Goal: Task Accomplishment & Management: Manage account settings

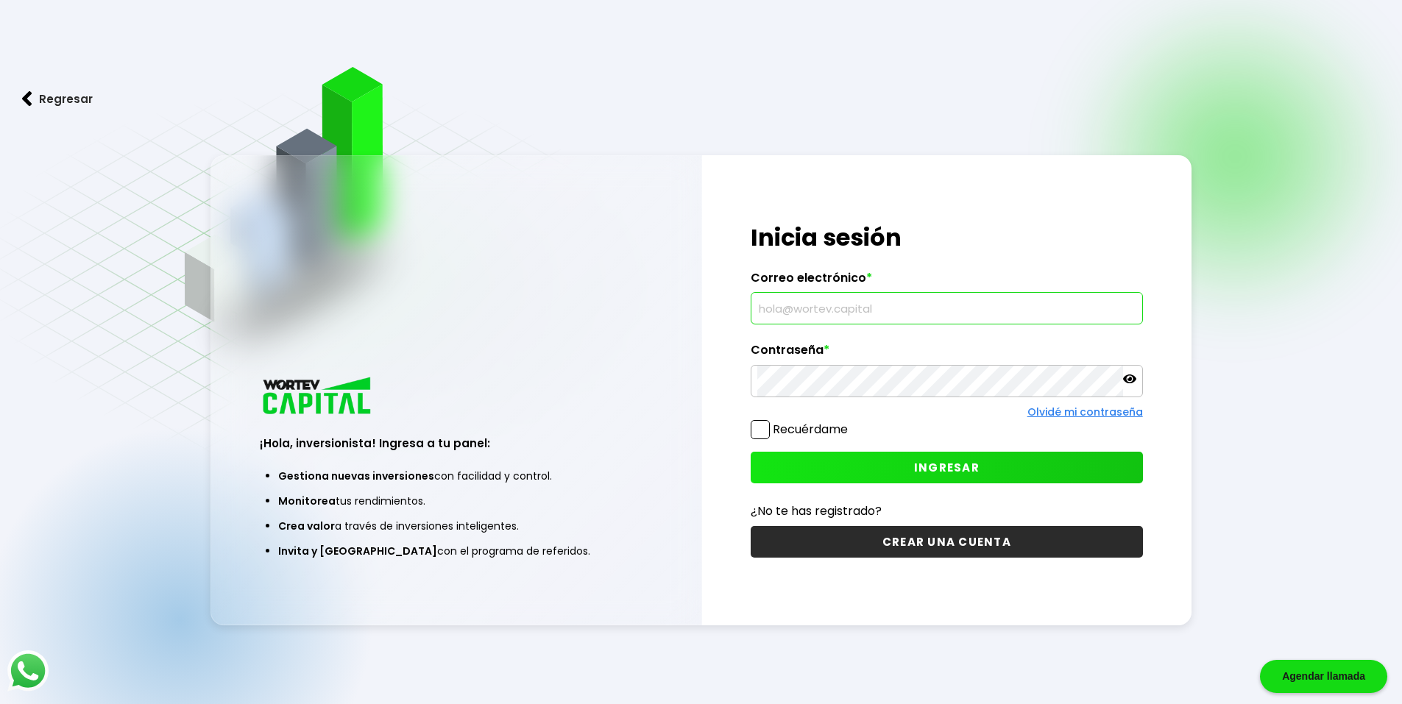
click at [869, 303] on input "text" at bounding box center [946, 308] width 379 height 31
click at [952, 319] on input "[EMAIL_ADDRESS]" at bounding box center [946, 308] width 379 height 31
type input "[EMAIL_ADDRESS][DOMAIN_NAME]"
click at [1127, 379] on icon at bounding box center [1129, 378] width 13 height 13
click at [801, 461] on button "INGRESAR" at bounding box center [947, 468] width 392 height 32
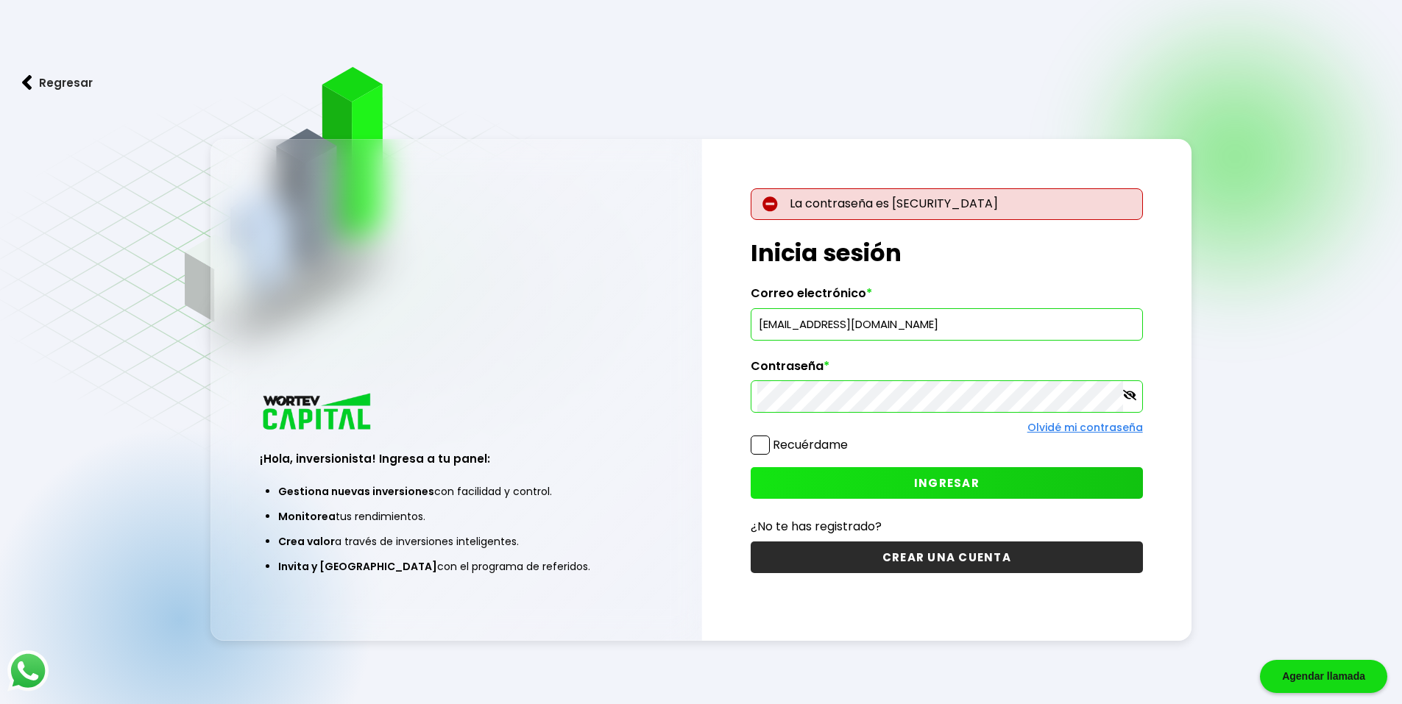
drag, startPoint x: 591, startPoint y: 419, endPoint x: 703, endPoint y: 415, distance: 111.9
click at [811, 486] on button "INGRESAR" at bounding box center [947, 483] width 392 height 32
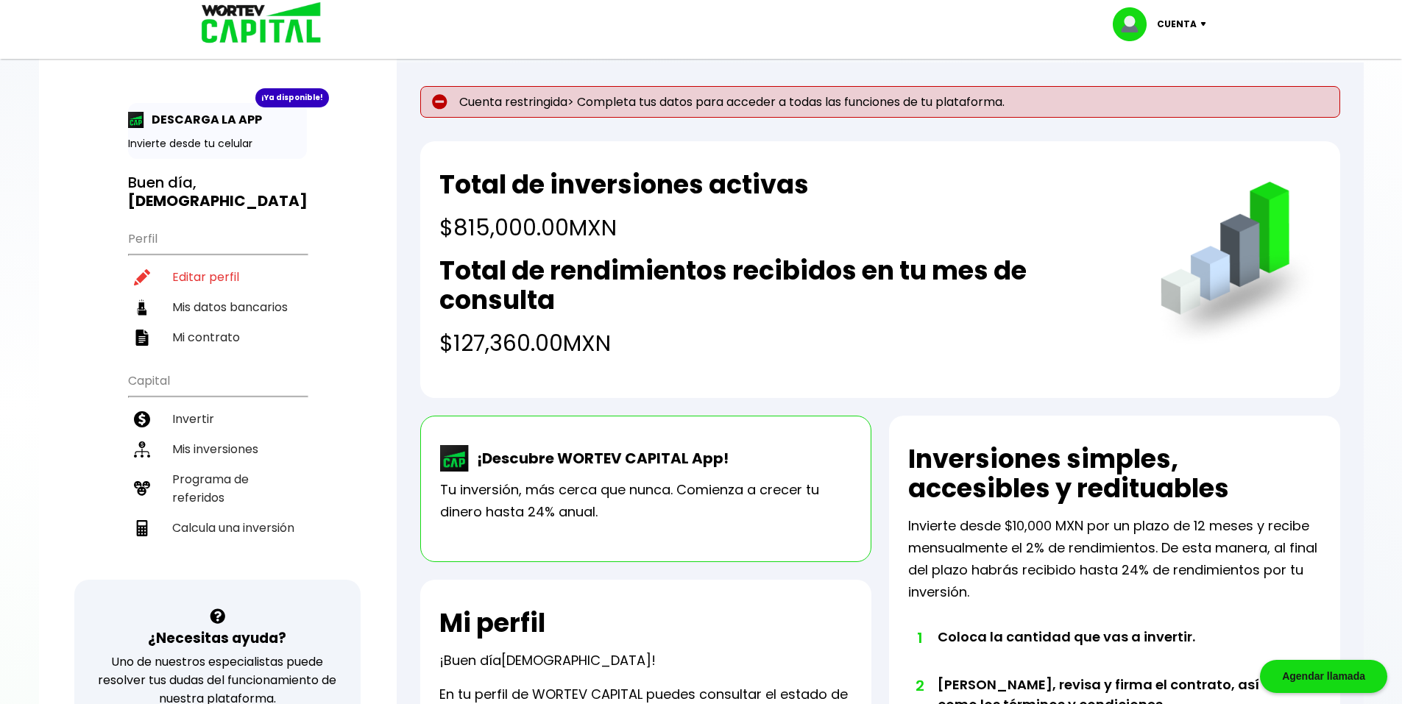
click at [440, 103] on img at bounding box center [439, 101] width 15 height 15
click at [553, 116] on p "Cuenta restringida> Completa tus datos para acceder a todas las funciones de tu…" at bounding box center [880, 102] width 920 height 32
click at [797, 101] on p "Cuenta restringida> Completa tus datos para acceder a todas las funciones de tu…" at bounding box center [880, 102] width 920 height 32
click at [241, 300] on li "Mis datos bancarios" at bounding box center [217, 307] width 179 height 30
select select "Banregio (Hey Banco)"
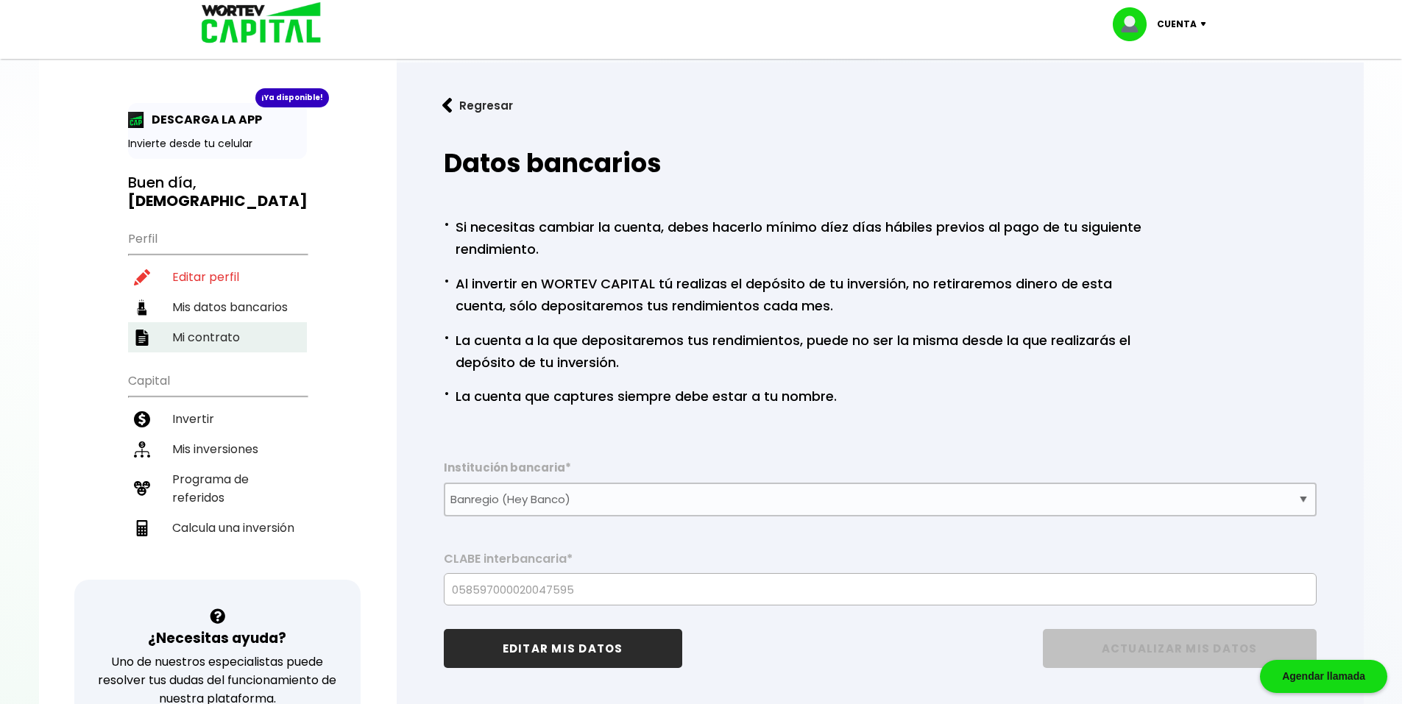
click at [235, 322] on li "Mi contrato" at bounding box center [217, 337] width 179 height 30
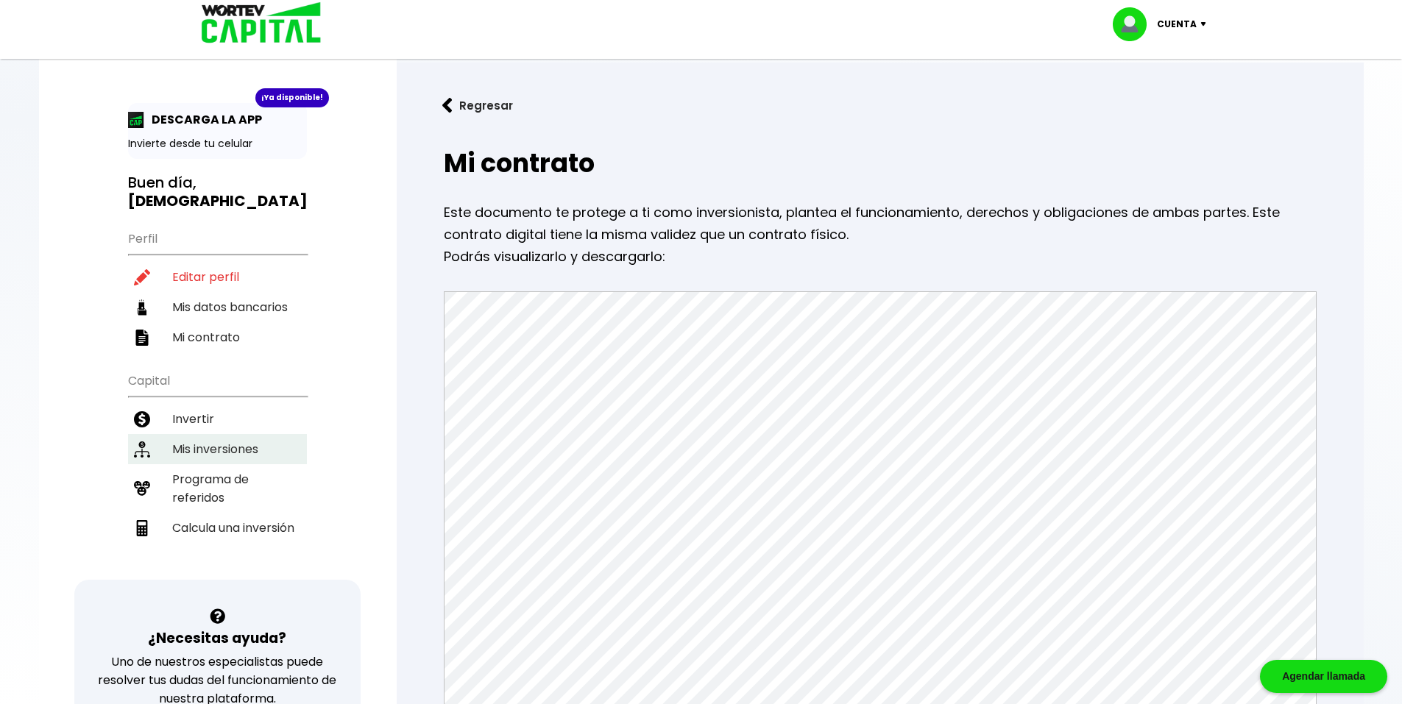
click at [213, 434] on li "Mis inversiones" at bounding box center [217, 449] width 179 height 30
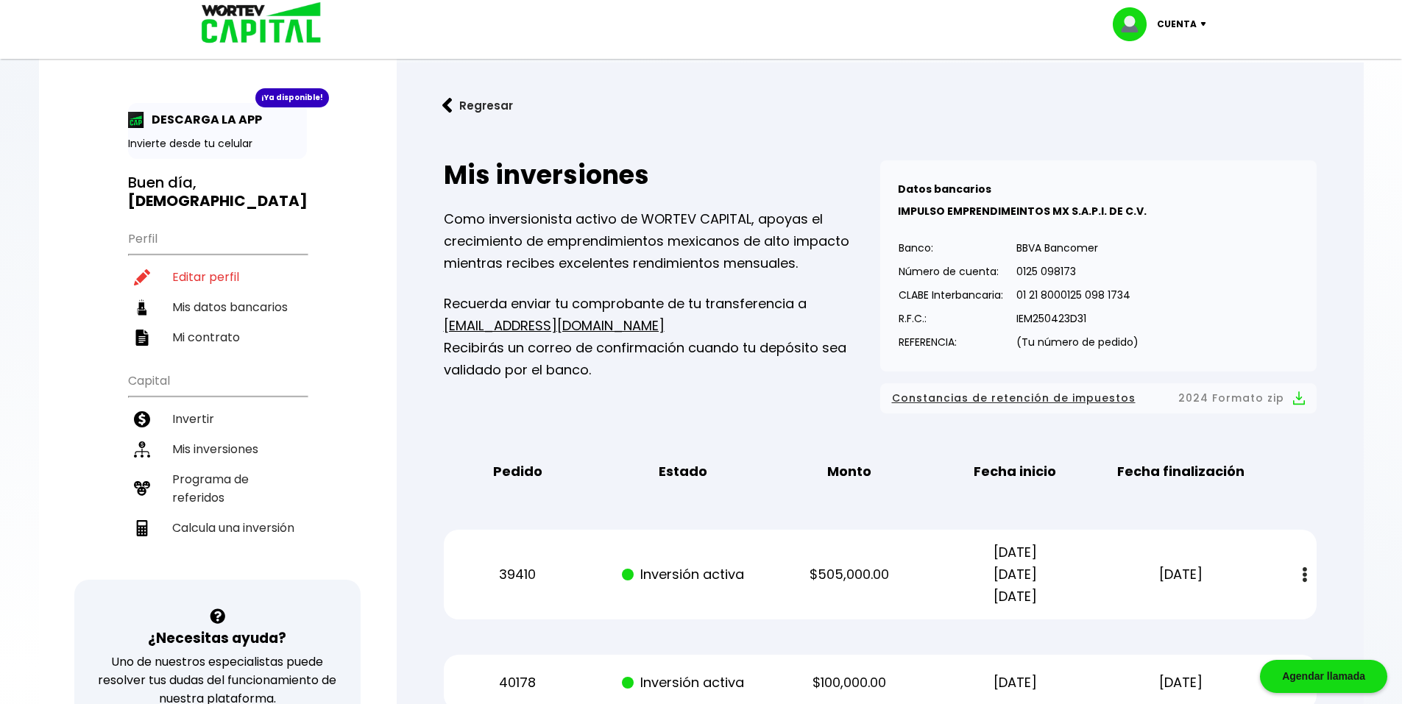
click at [1030, 400] on span "Constancias de retención de impuestos" at bounding box center [1014, 398] width 244 height 18
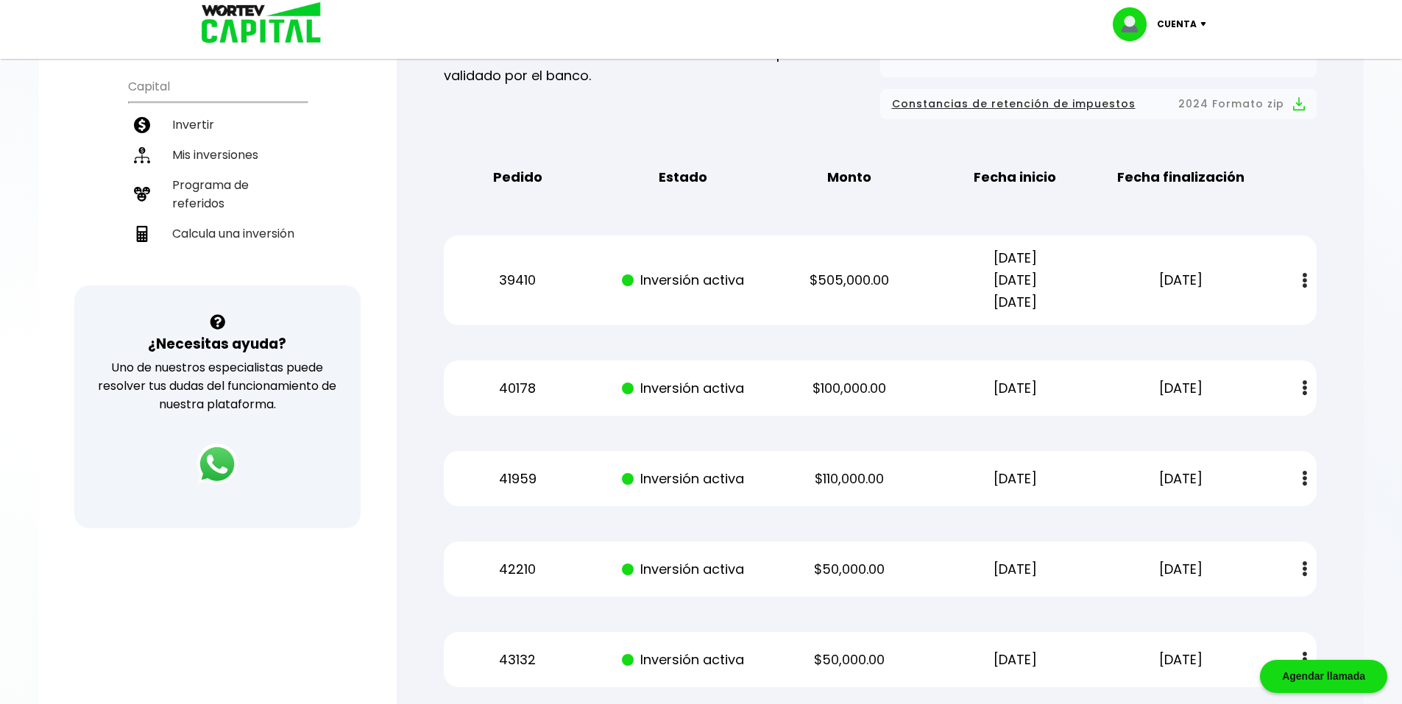
scroll to position [368, 0]
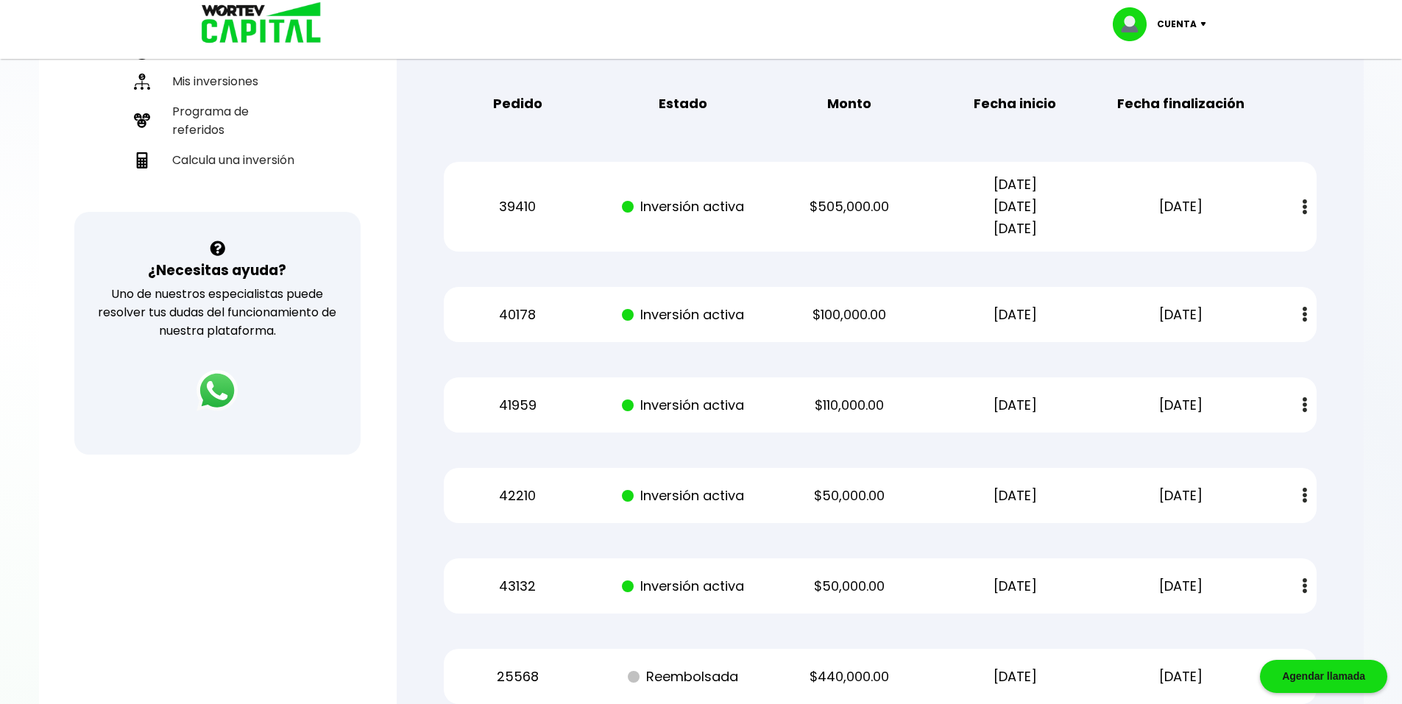
click at [1292, 68] on div "Mis inversiones Como inversionista activo de WORTEV CAPITAL, apoyas el crecimie…" at bounding box center [880, 538] width 920 height 1539
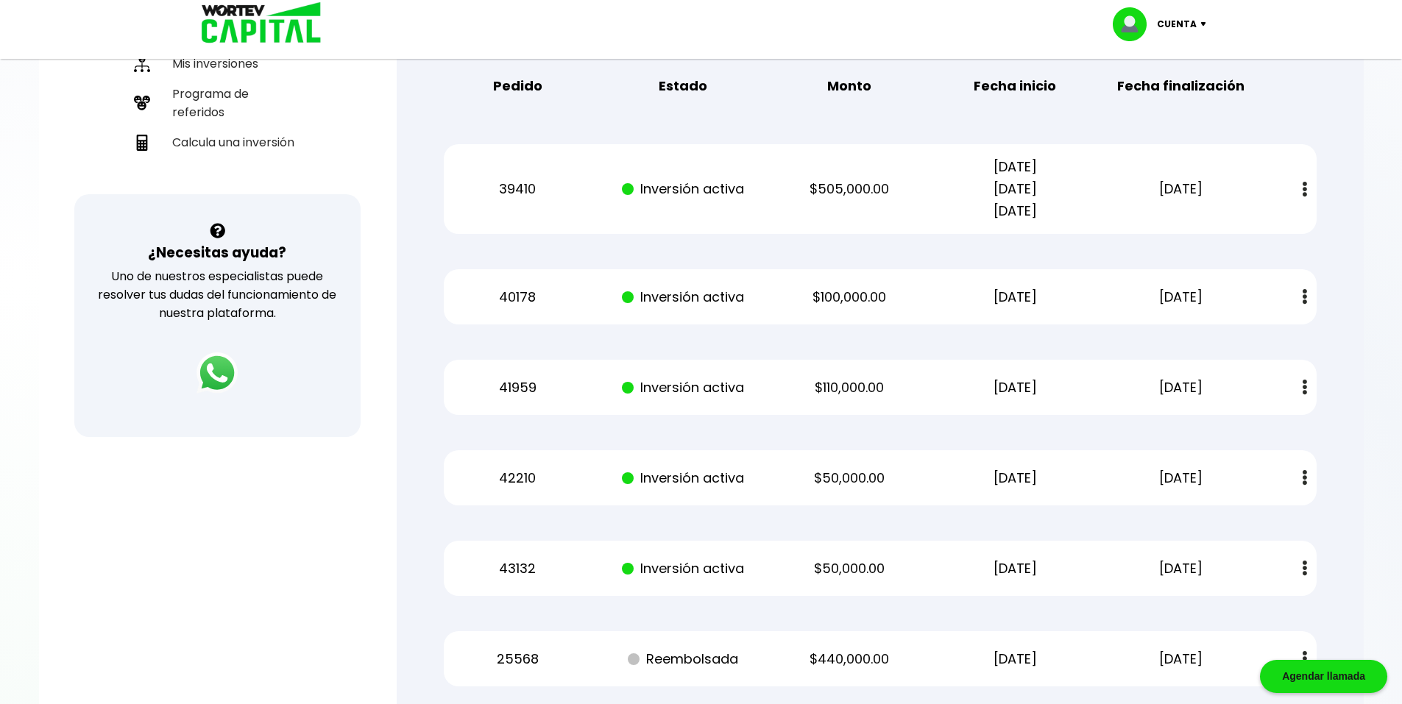
scroll to position [383, 0]
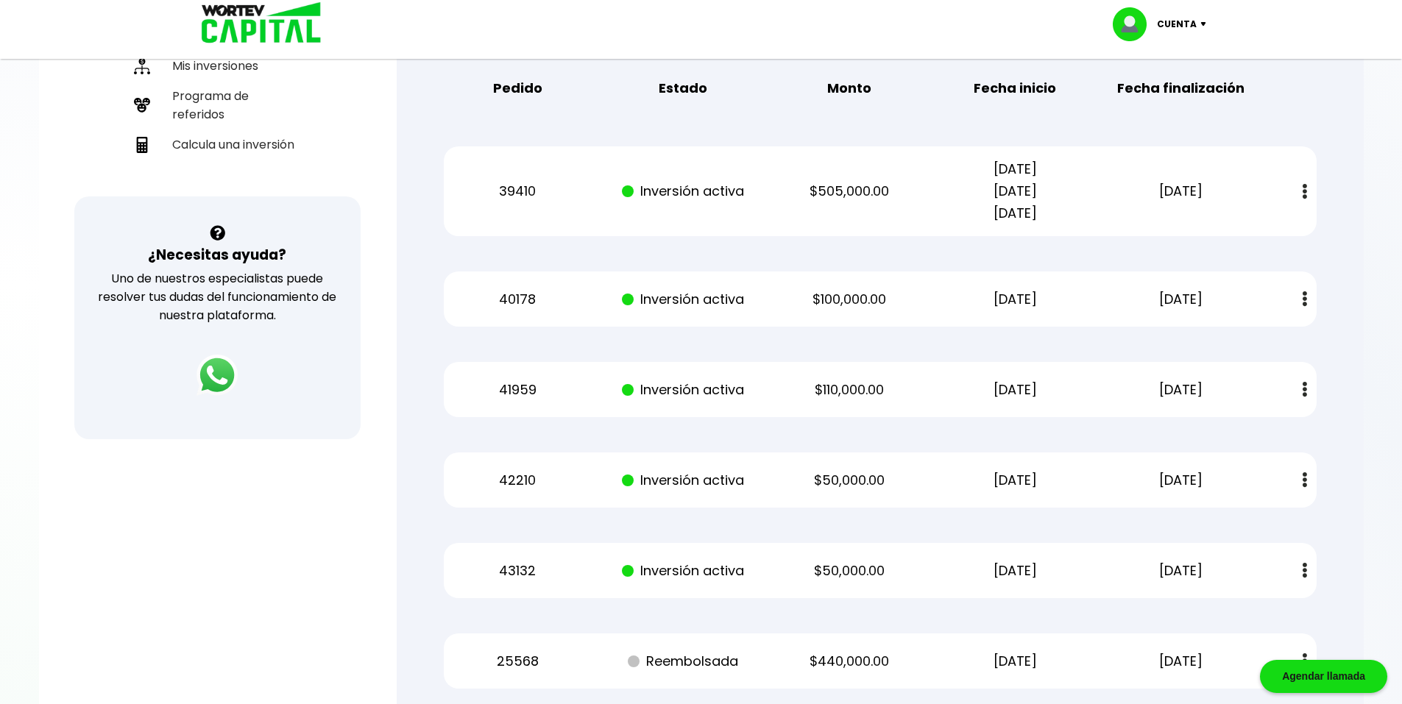
click at [1302, 269] on div "Mis inversiones Como inversionista activo de WORTEV CAPITAL, apoyas el crecimie…" at bounding box center [880, 522] width 920 height 1539
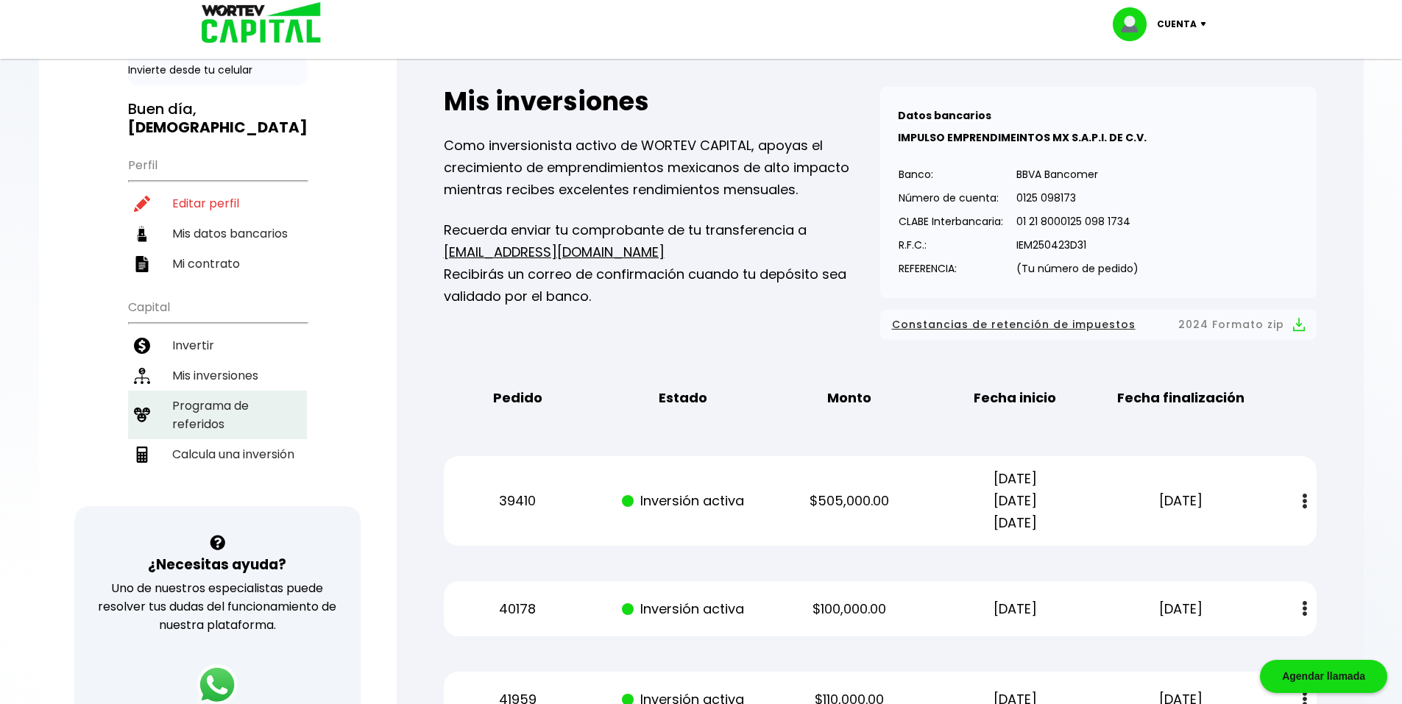
scroll to position [0, 0]
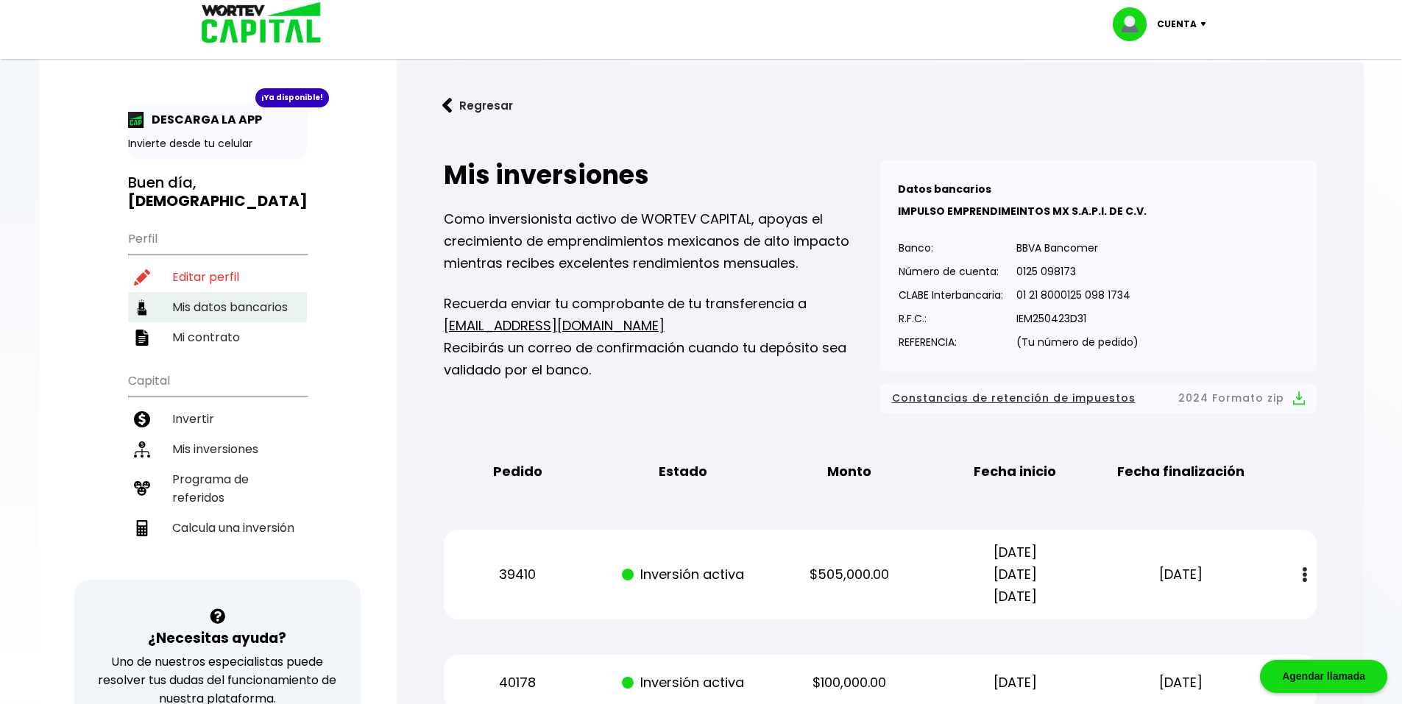
click at [219, 294] on li "Mis datos bancarios" at bounding box center [217, 307] width 179 height 30
select select "Banregio (Hey Banco)"
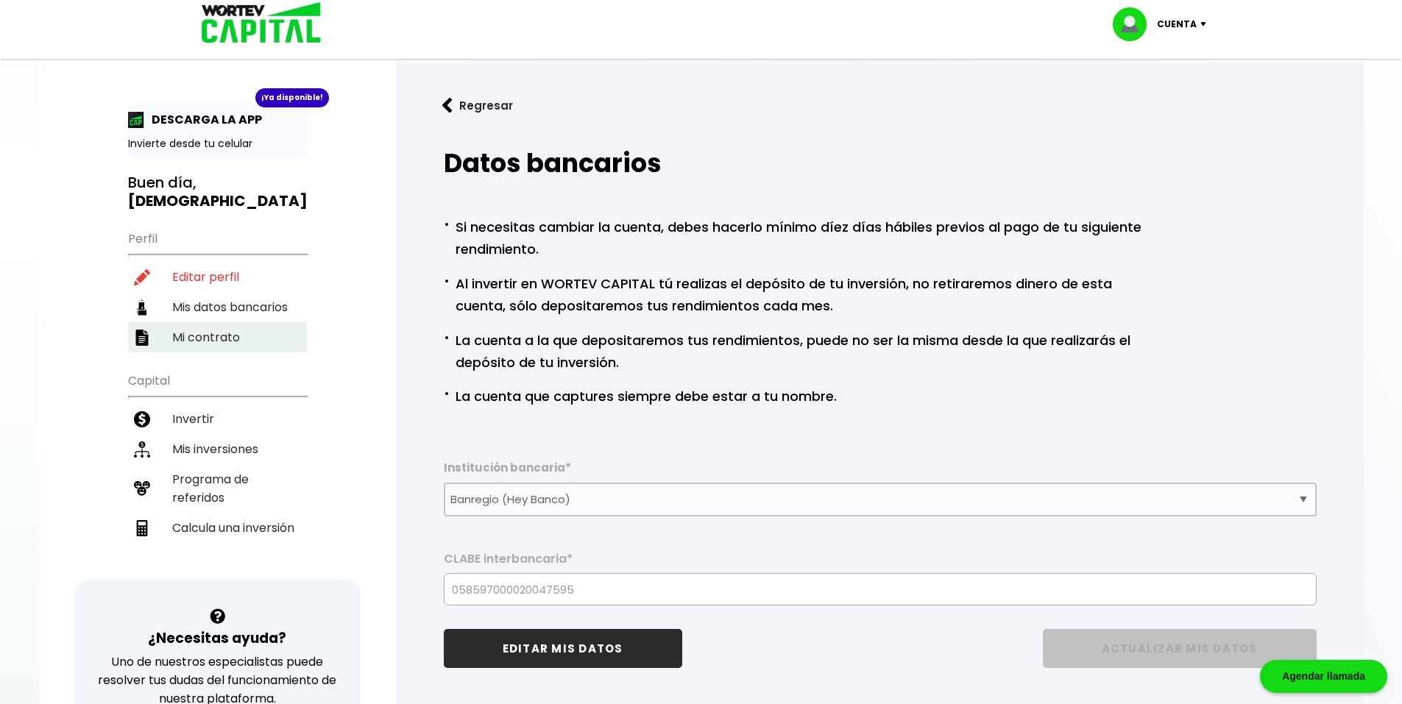
click at [213, 322] on li "Mi contrato" at bounding box center [217, 337] width 179 height 30
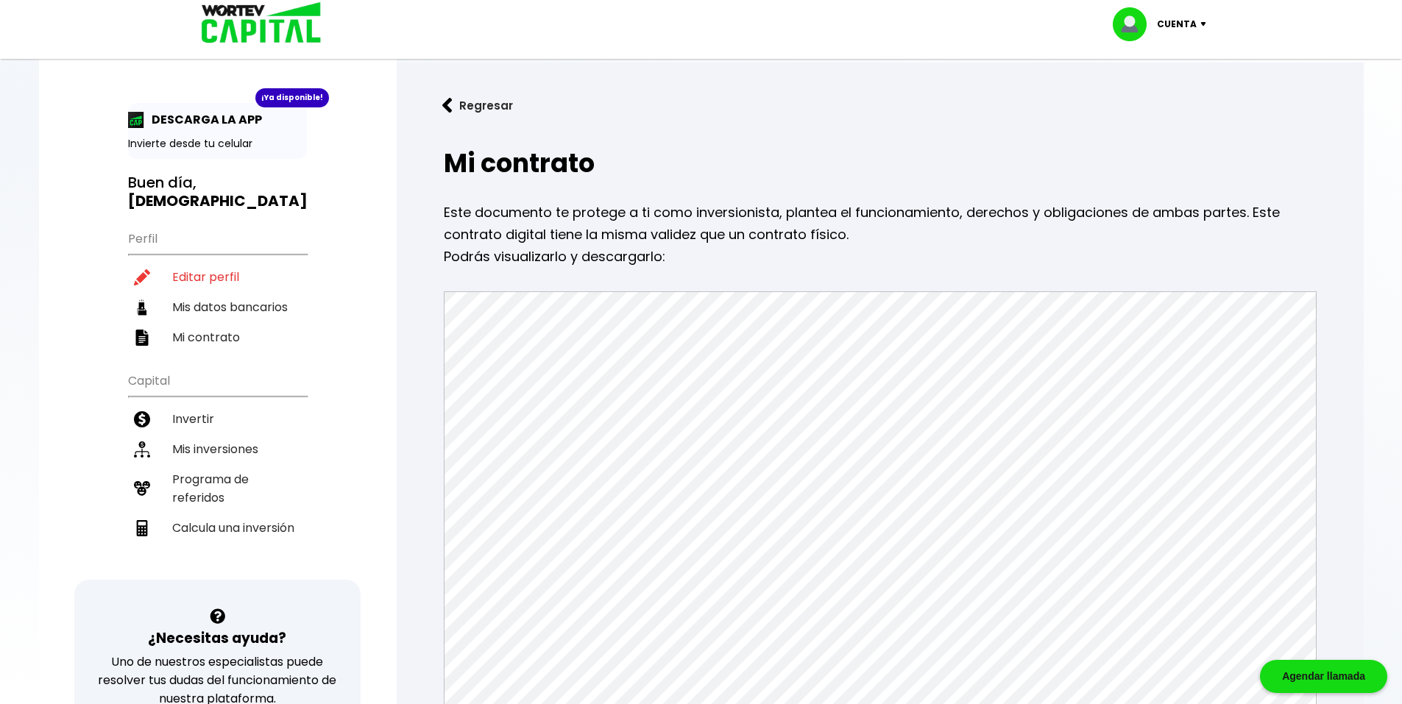
click at [265, 13] on img at bounding box center [256, 24] width 141 height 48
click at [1193, 14] on p "Cuenta" at bounding box center [1177, 24] width 40 height 22
click at [1160, 99] on li "Cerrar sesión" at bounding box center [1161, 98] width 118 height 30
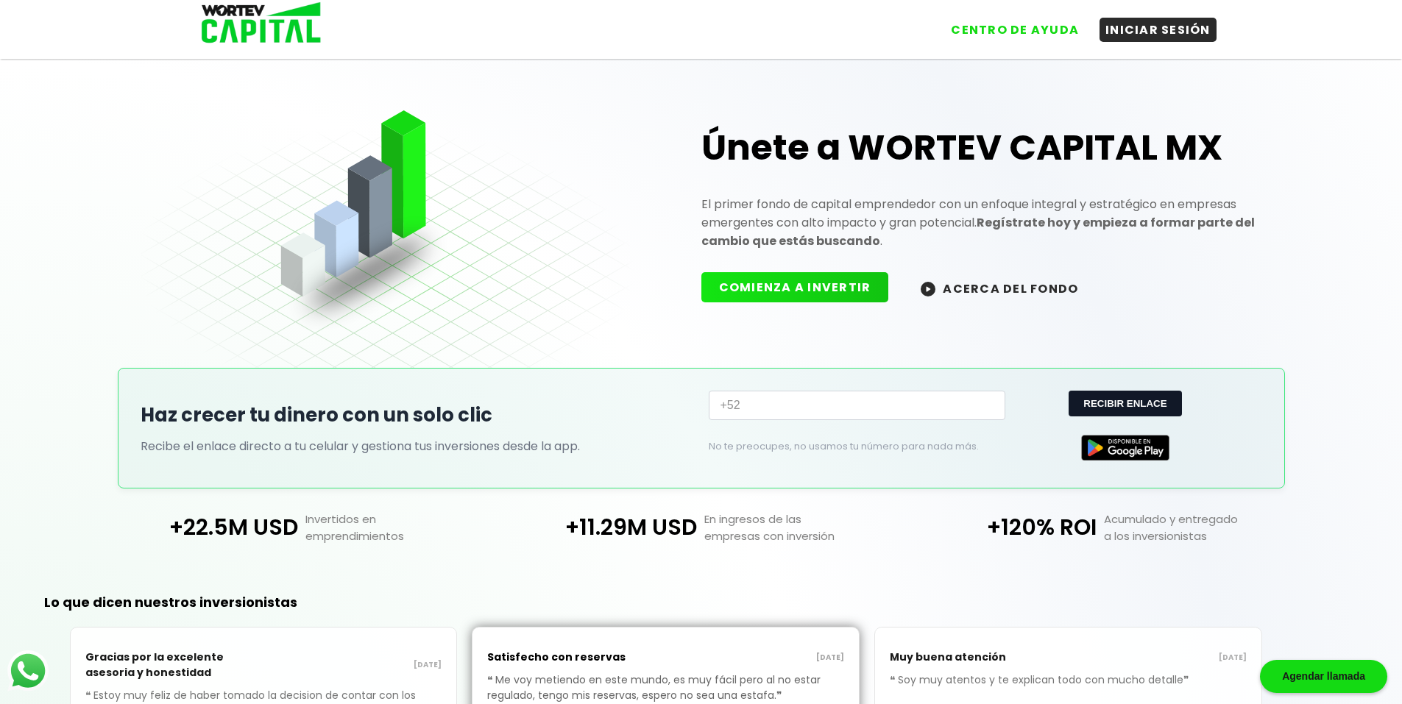
scroll to position [21, 0]
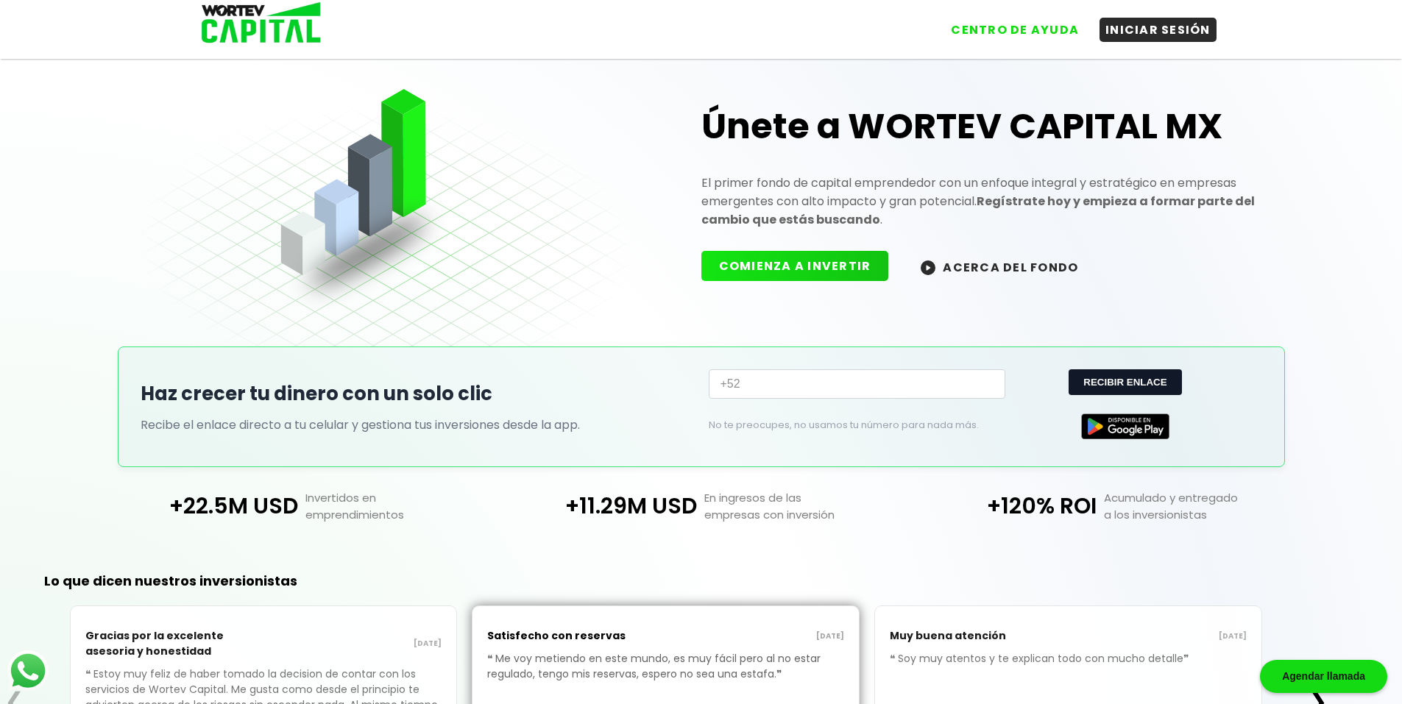
drag, startPoint x: 1141, startPoint y: 114, endPoint x: 853, endPoint y: 181, distance: 296.1
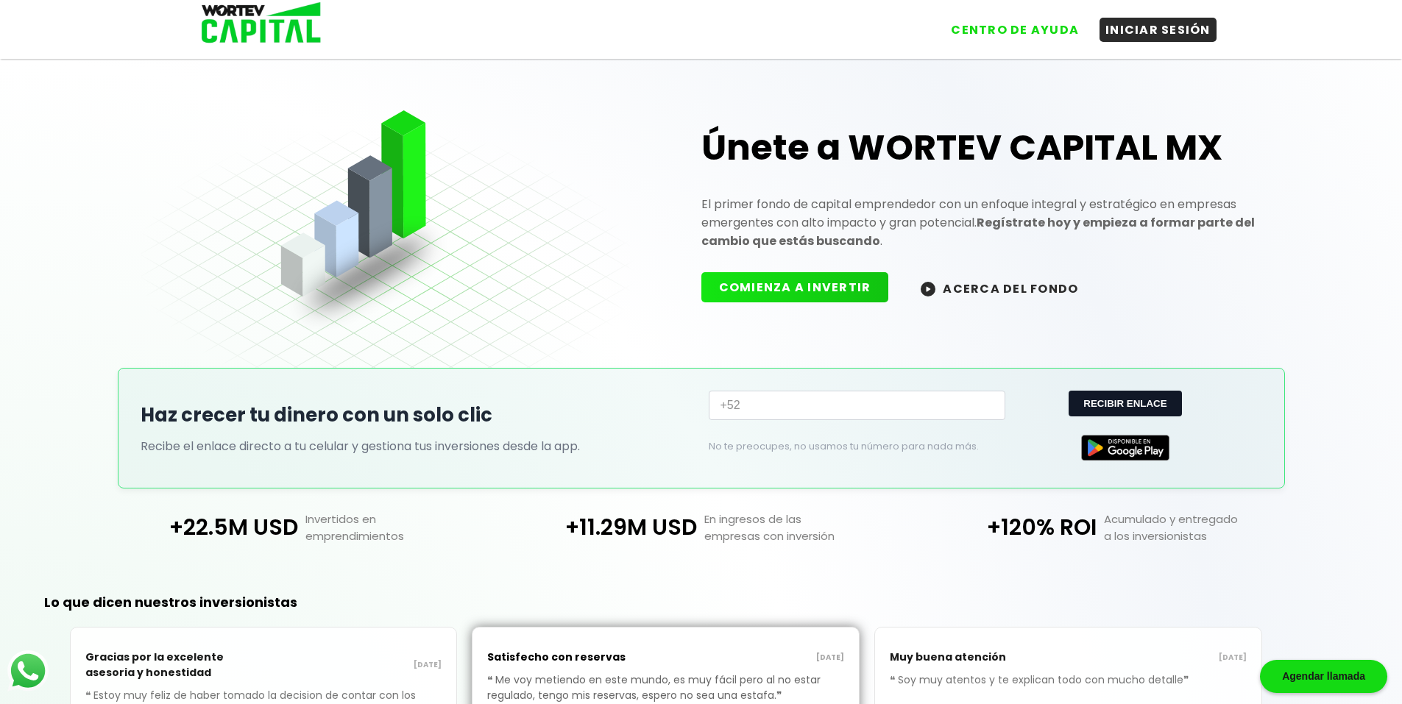
drag, startPoint x: 853, startPoint y: 181, endPoint x: 368, endPoint y: -65, distance: 544.0
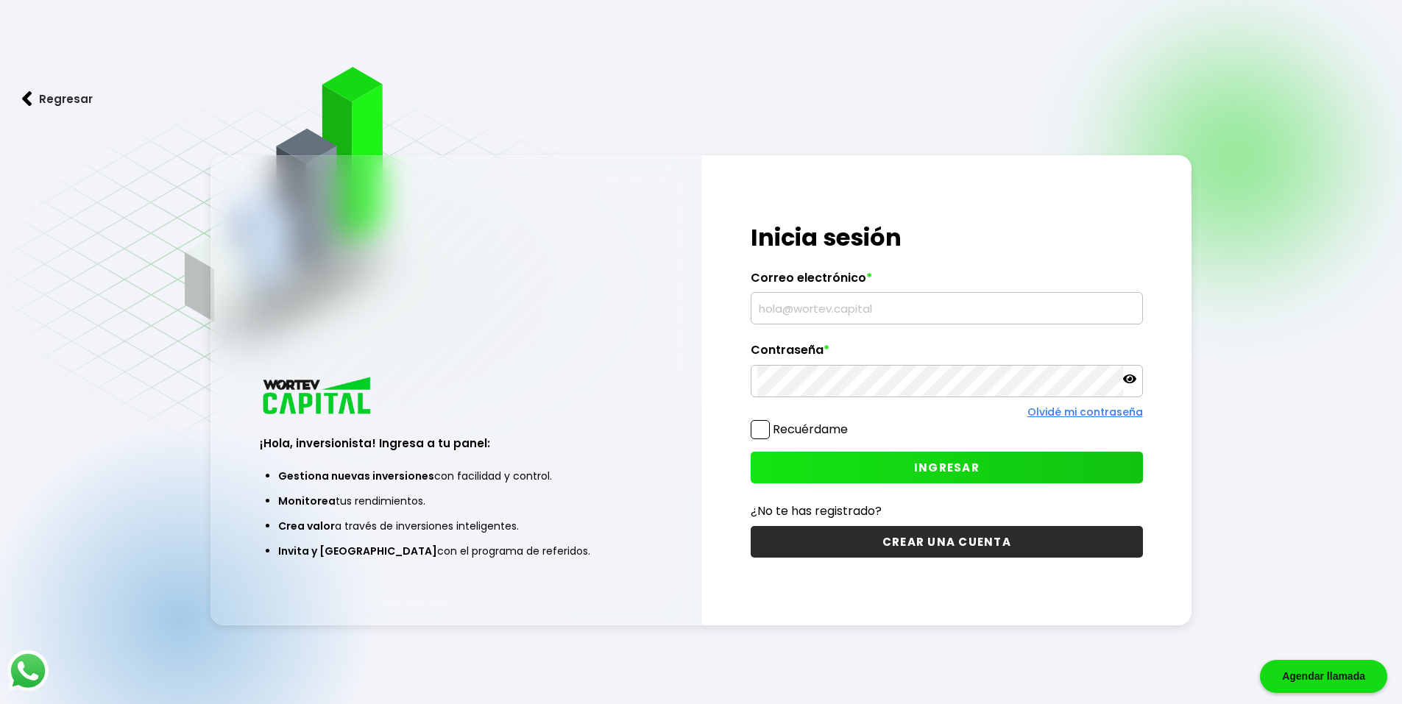
click at [805, 306] on input "text" at bounding box center [946, 308] width 379 height 31
type input "[EMAIL_ADDRESS][DOMAIN_NAME]"
click at [790, 473] on button "INGRESAR" at bounding box center [947, 468] width 392 height 32
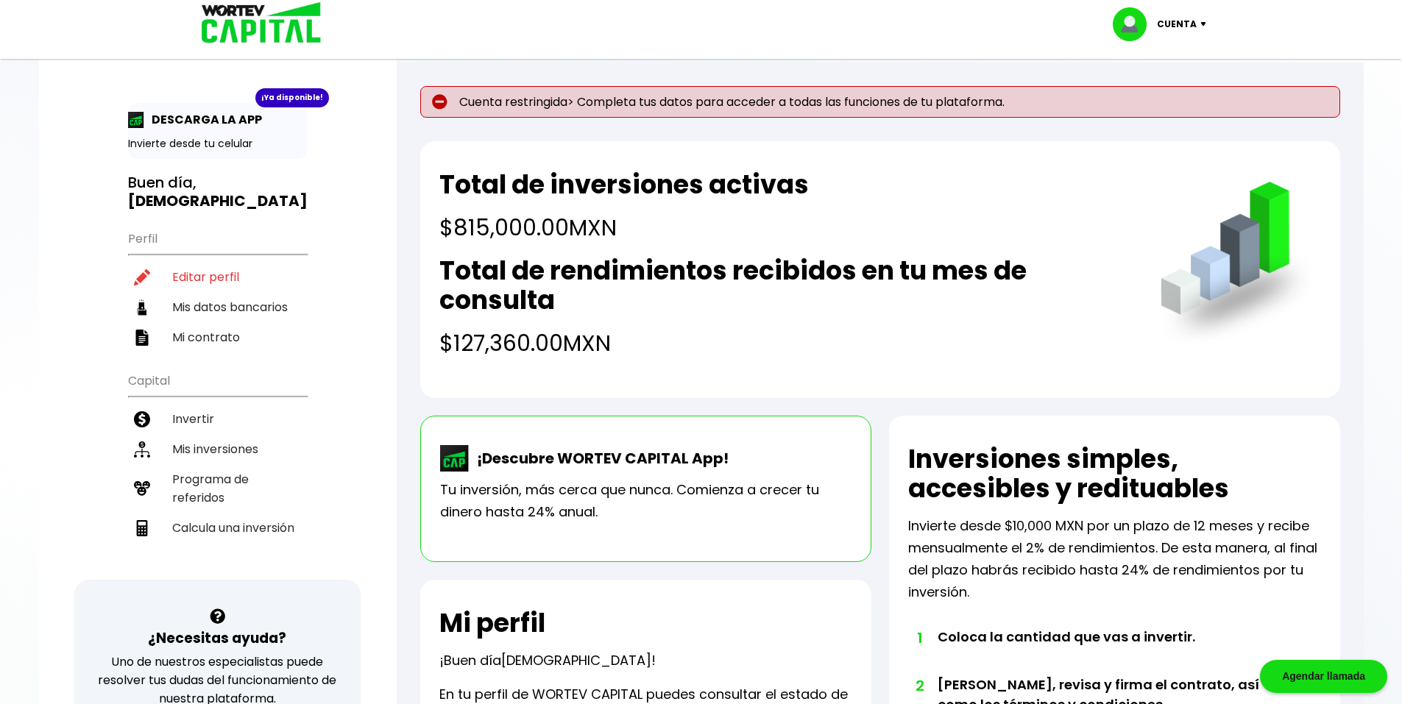
scroll to position [74, 0]
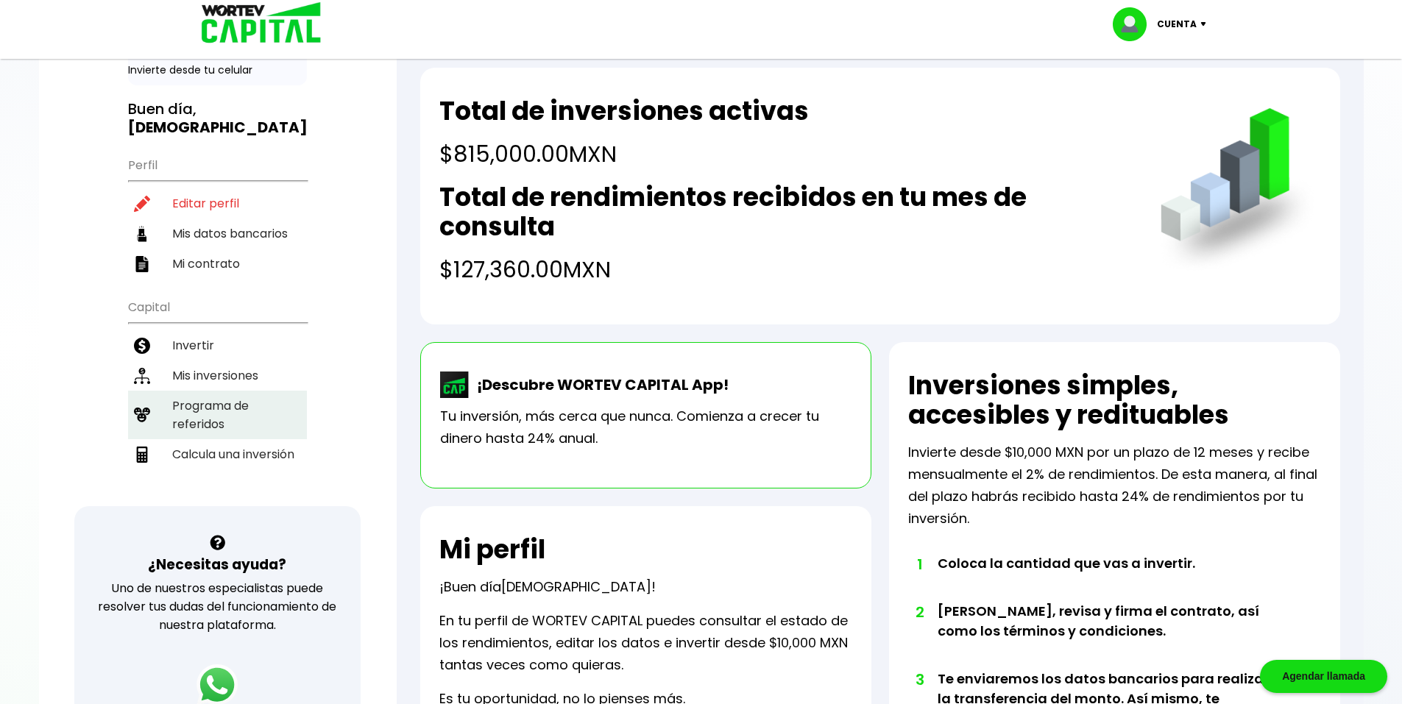
click at [231, 406] on li "Programa de referidos" at bounding box center [217, 415] width 179 height 49
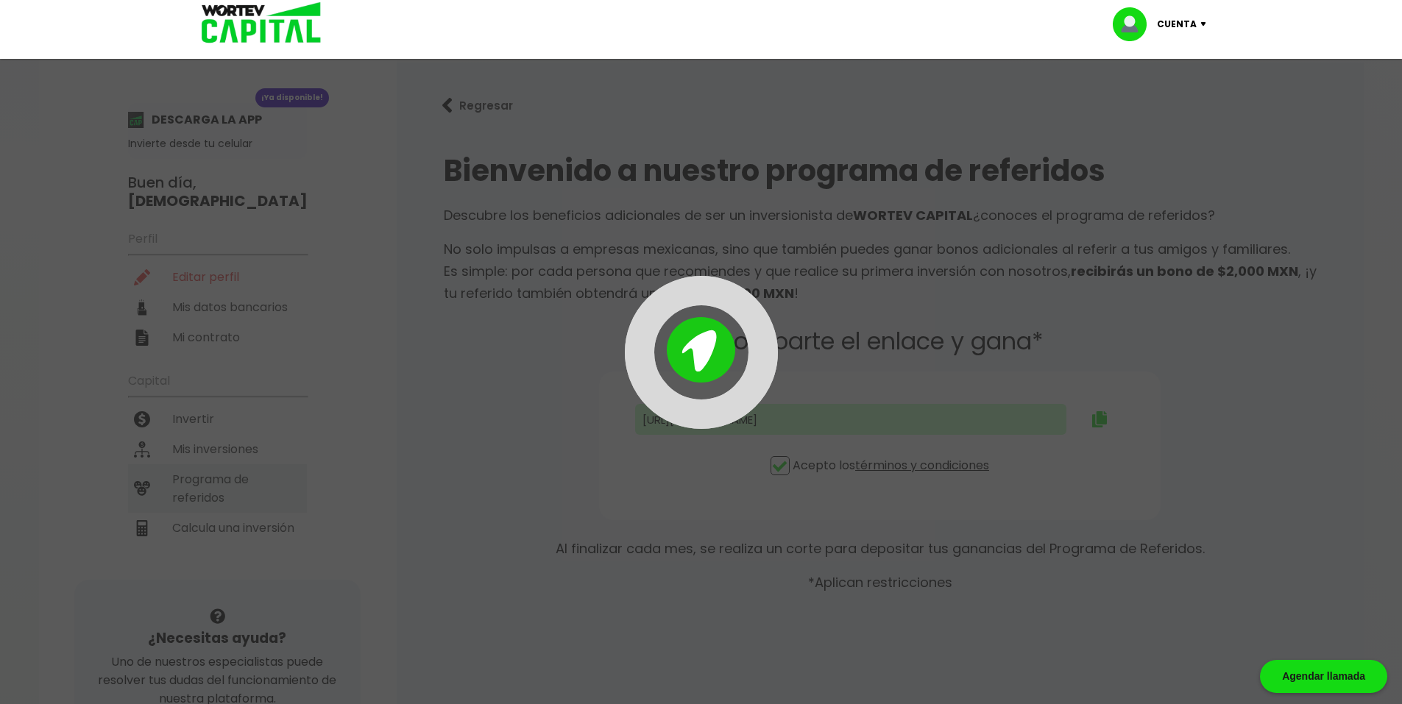
type input "https://panel-mx.wortev.capital/register?ref=jaime"
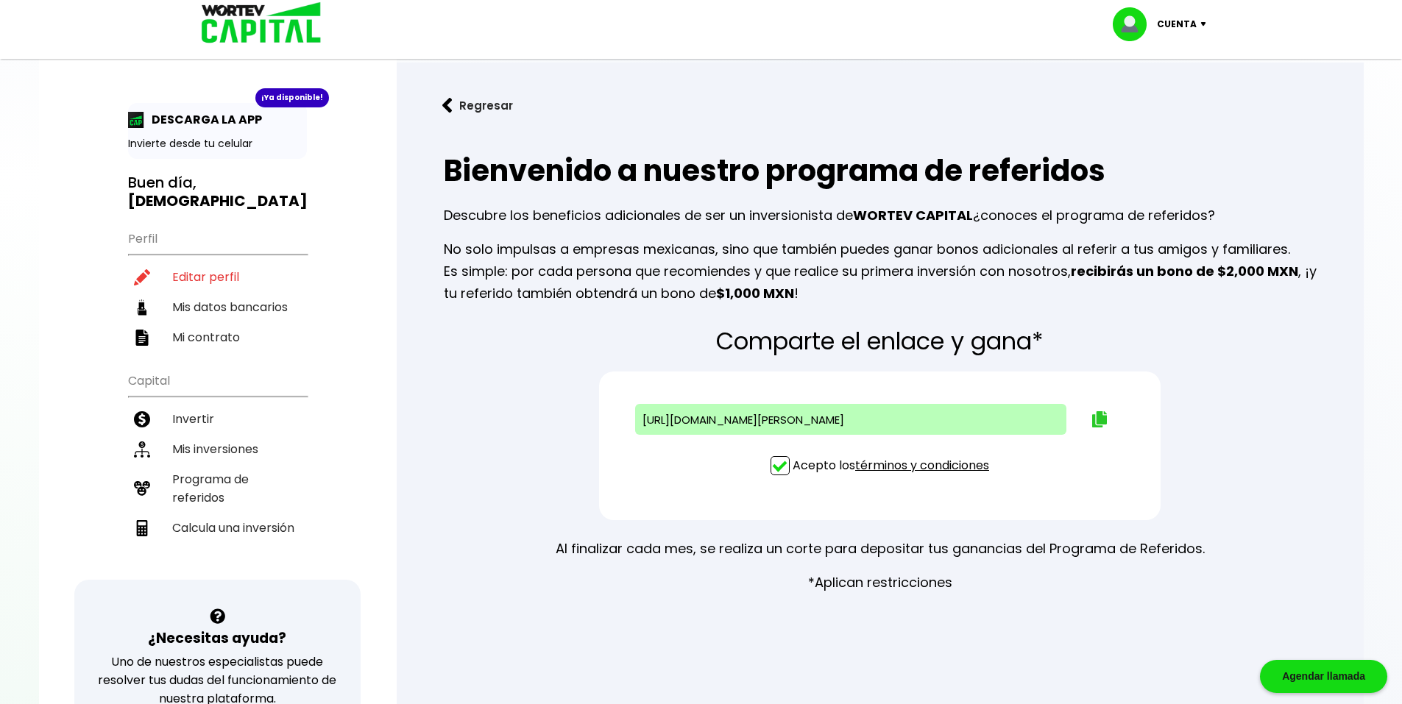
click at [1088, 419] on button at bounding box center [1099, 419] width 59 height 38
click at [1199, 263] on b "recibirás un bono de $2,000 MXN" at bounding box center [1184, 271] width 227 height 18
click at [236, 322] on li "Mi contrato" at bounding box center [217, 337] width 179 height 30
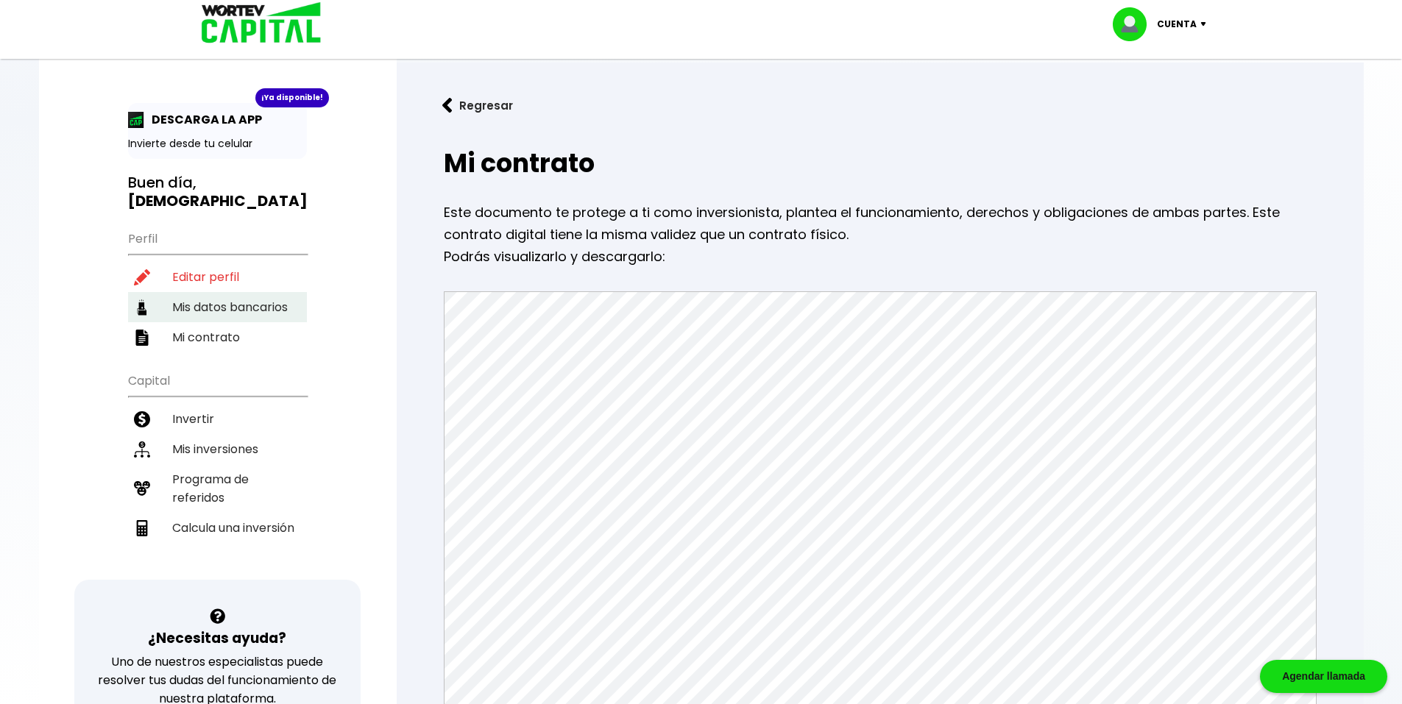
click at [224, 292] on li "Mis datos bancarios" at bounding box center [217, 307] width 179 height 30
select select "Banregio (Hey Banco)"
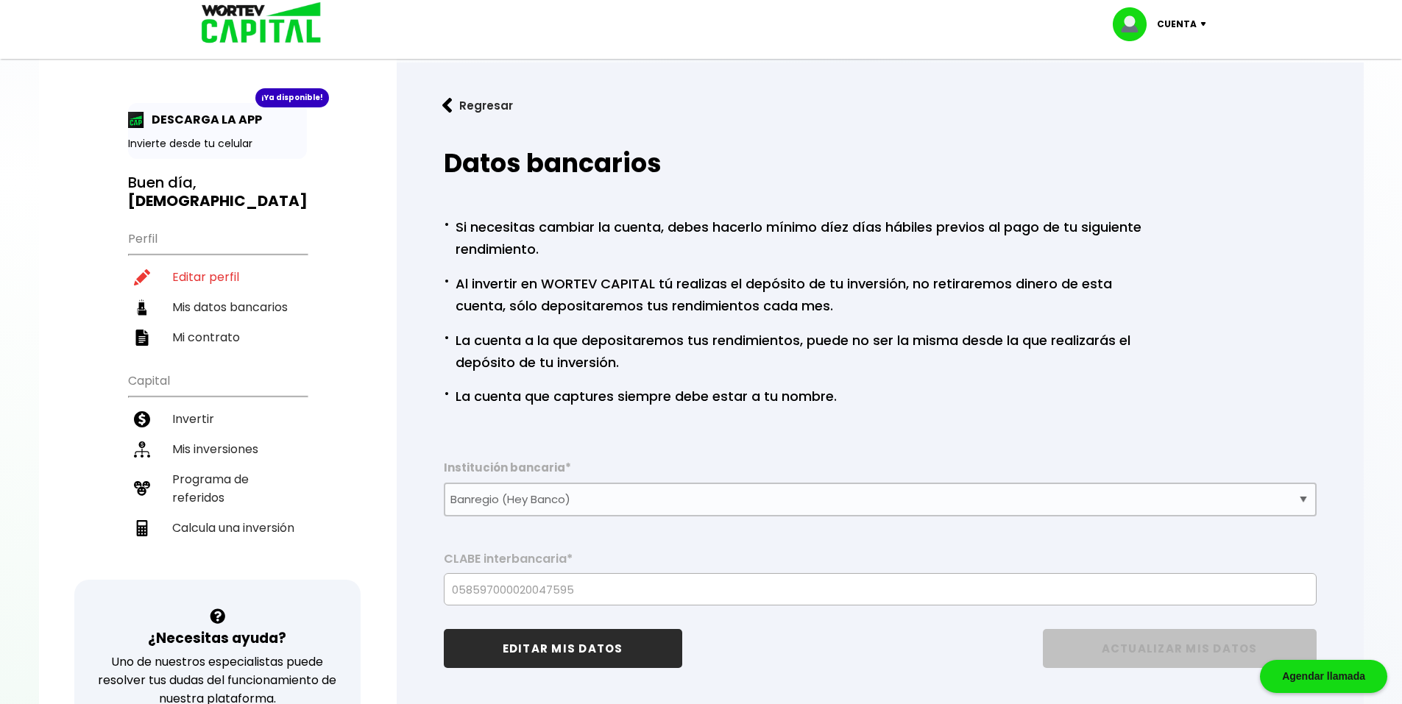
click at [191, 175] on h3 "Buen día, JESUS" at bounding box center [217, 192] width 179 height 37
click at [132, 124] on img at bounding box center [136, 120] width 16 height 16
click at [205, 292] on li "Mis datos bancarios" at bounding box center [217, 307] width 179 height 30
click at [202, 322] on li "Mi contrato" at bounding box center [217, 337] width 179 height 30
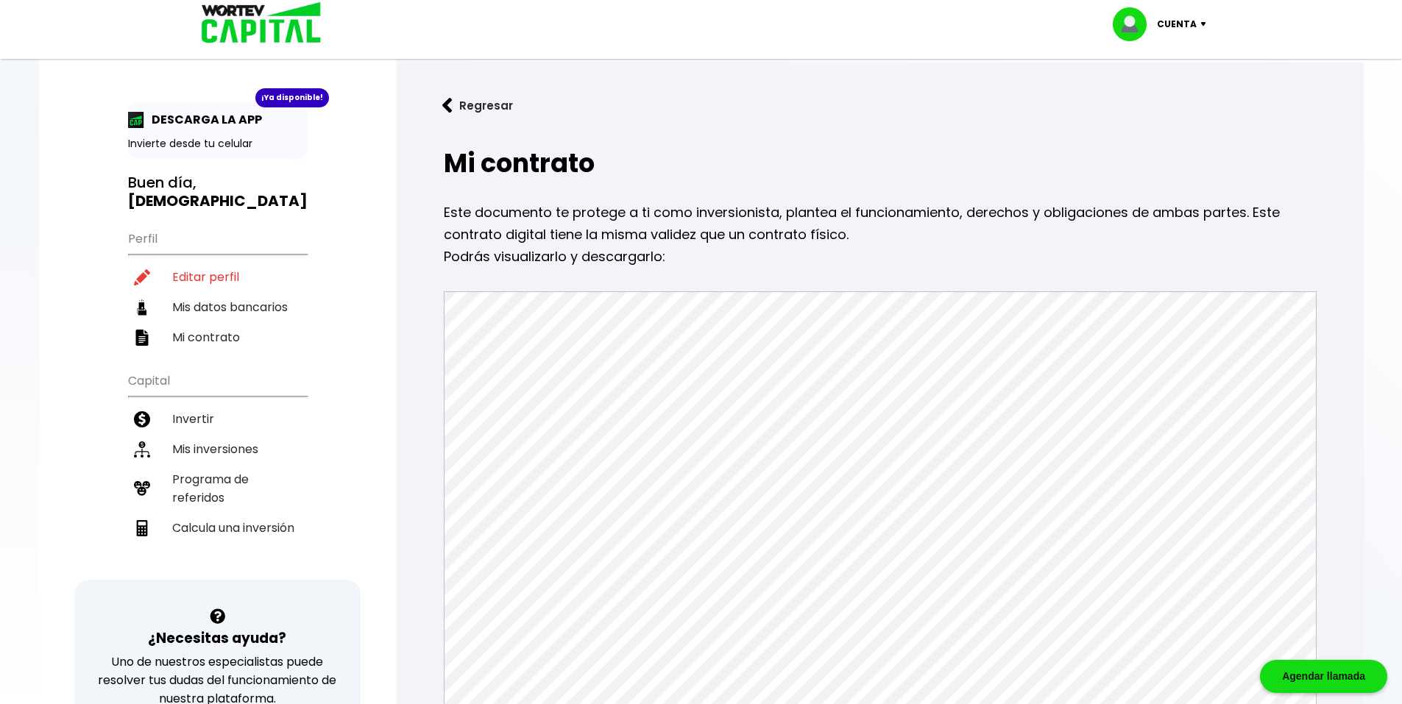
click at [1157, 26] on img at bounding box center [1135, 24] width 44 height 34
click at [1138, 66] on link "Editar perfil" at bounding box center [1160, 67] width 57 height 15
select select "Hombre"
select select "Bachillerato"
select select "DF"
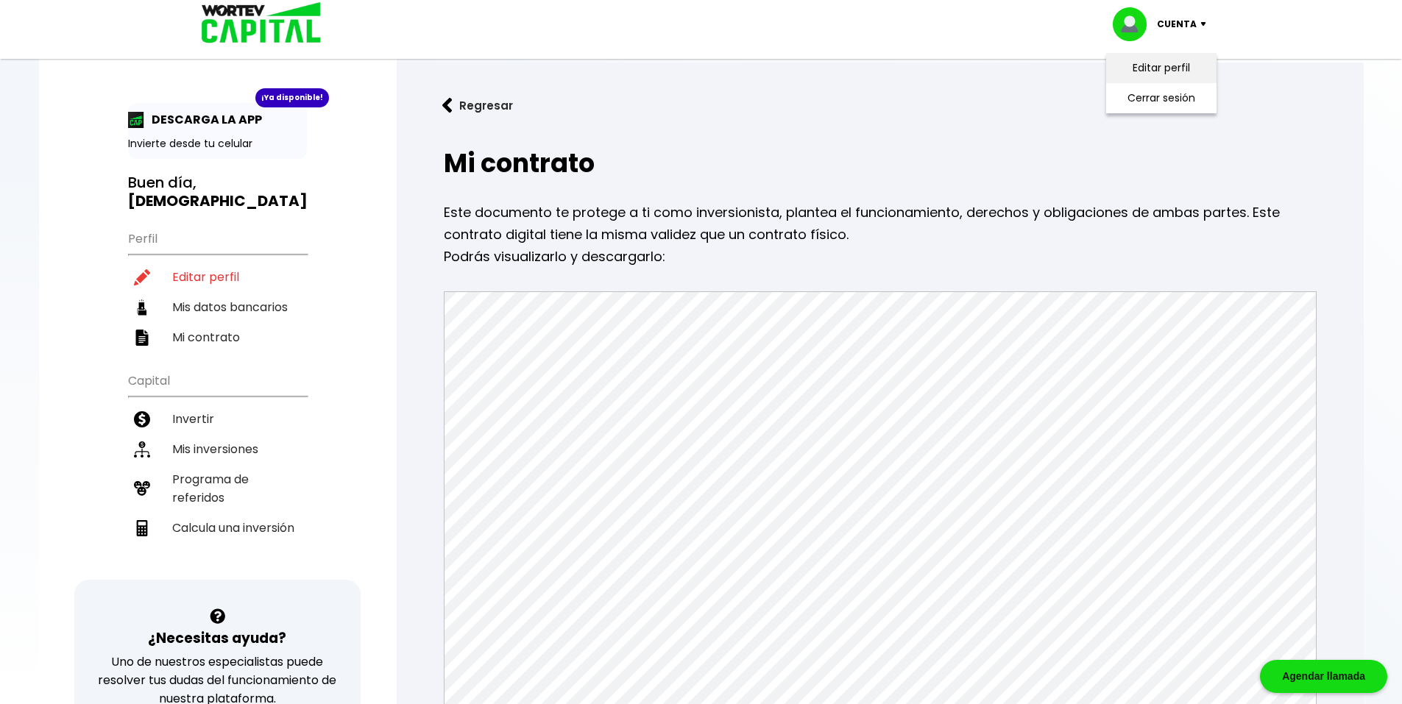
select select "Banregio (Hey Banco)"
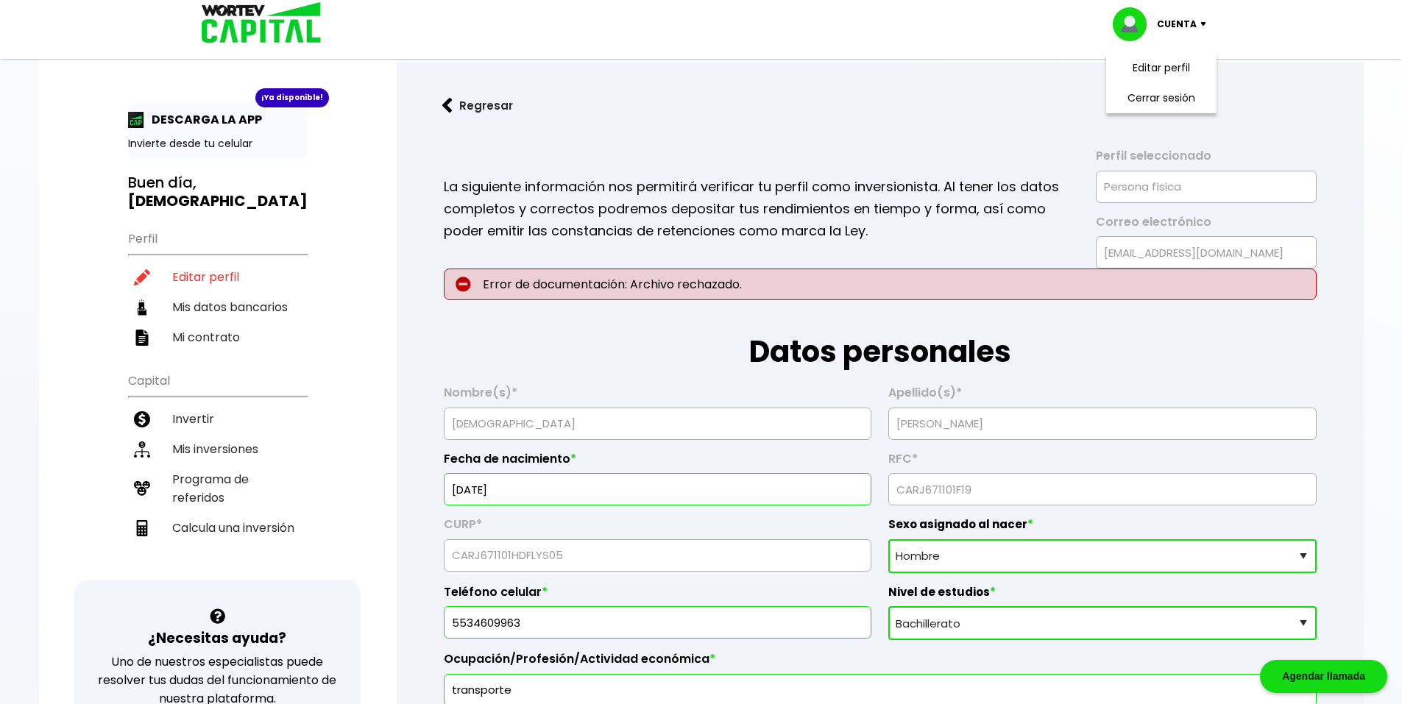
click at [872, 314] on h1 "Datos personales" at bounding box center [880, 337] width 873 height 74
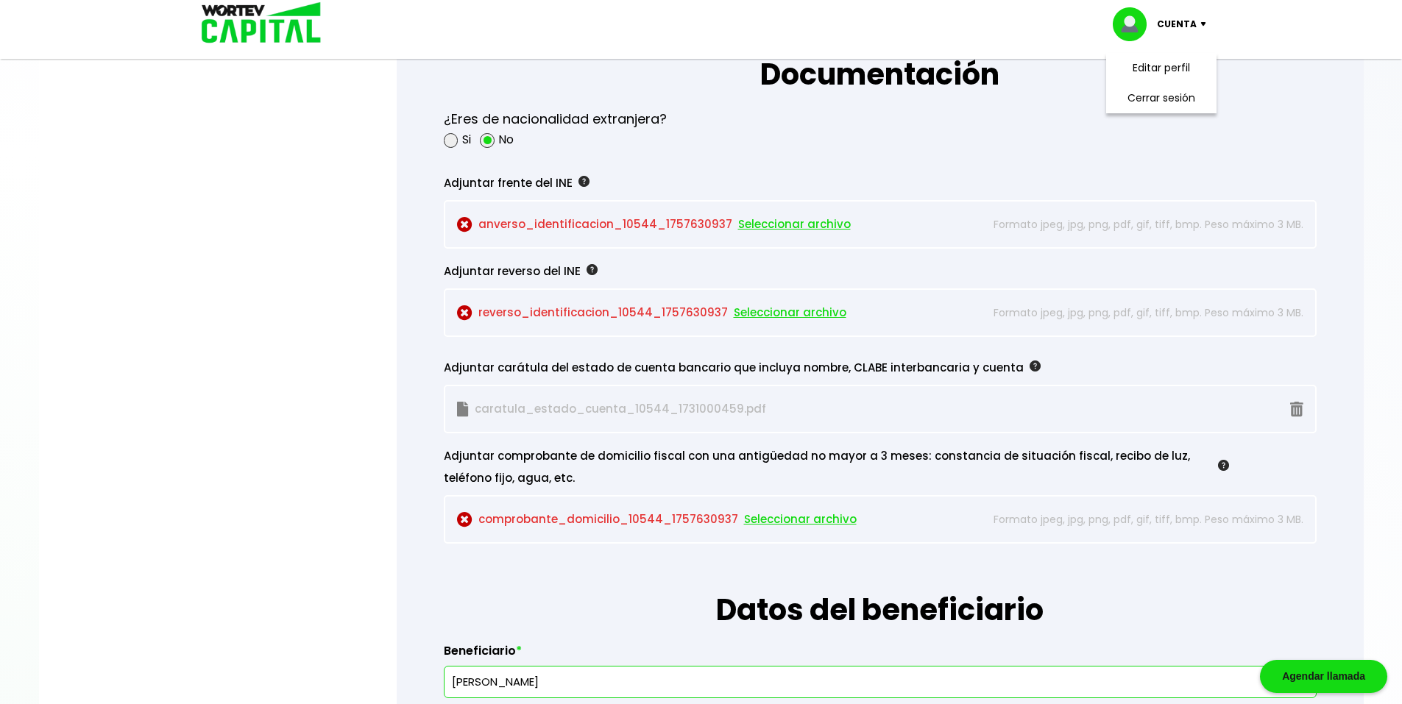
scroll to position [1177, 0]
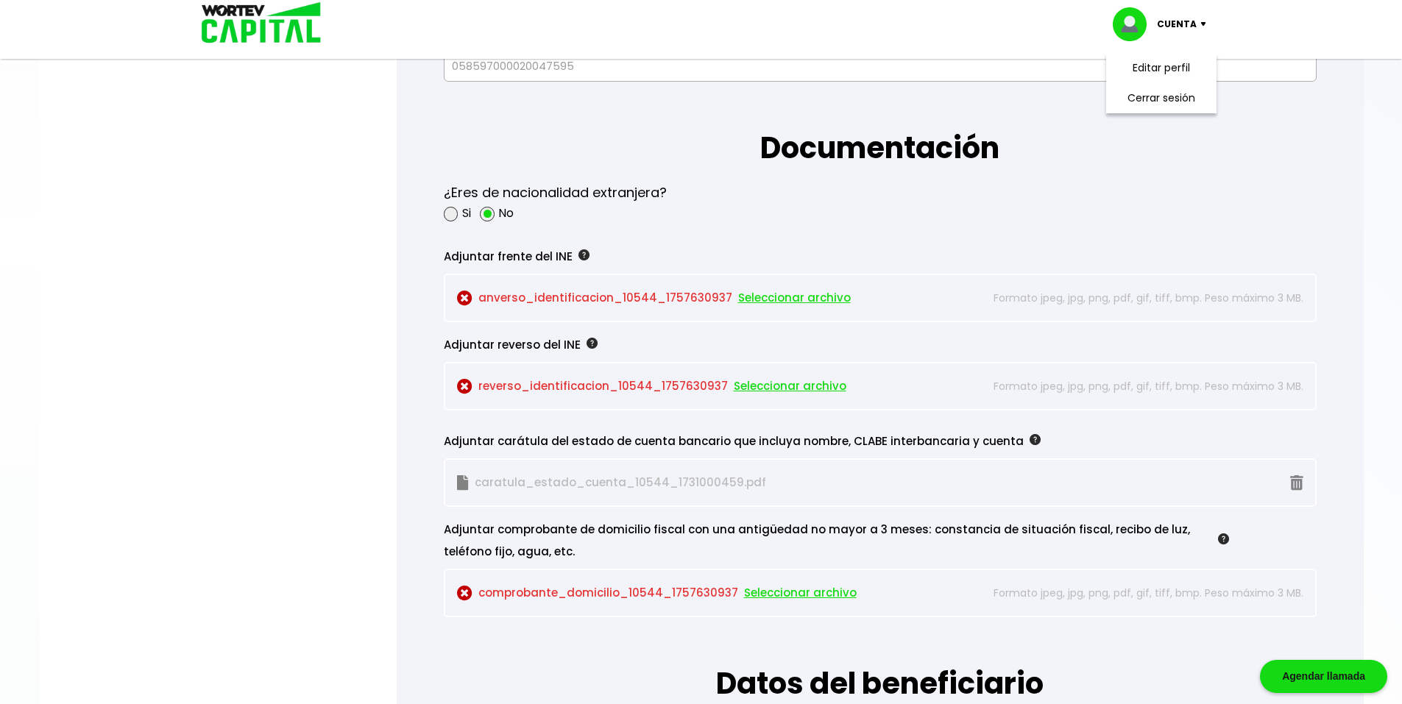
click at [1175, 249] on div "Adjuntar frente del INE" at bounding box center [836, 257] width 785 height 22
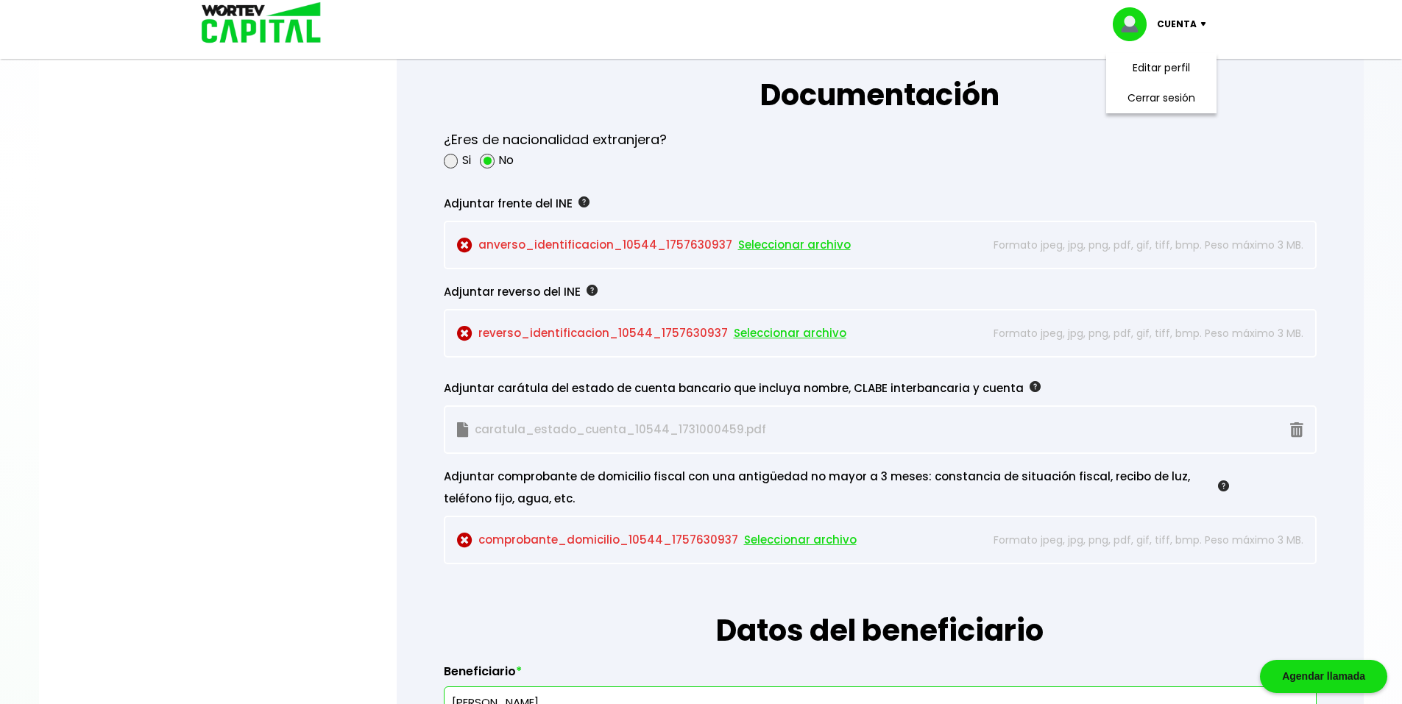
scroll to position [1157, 0]
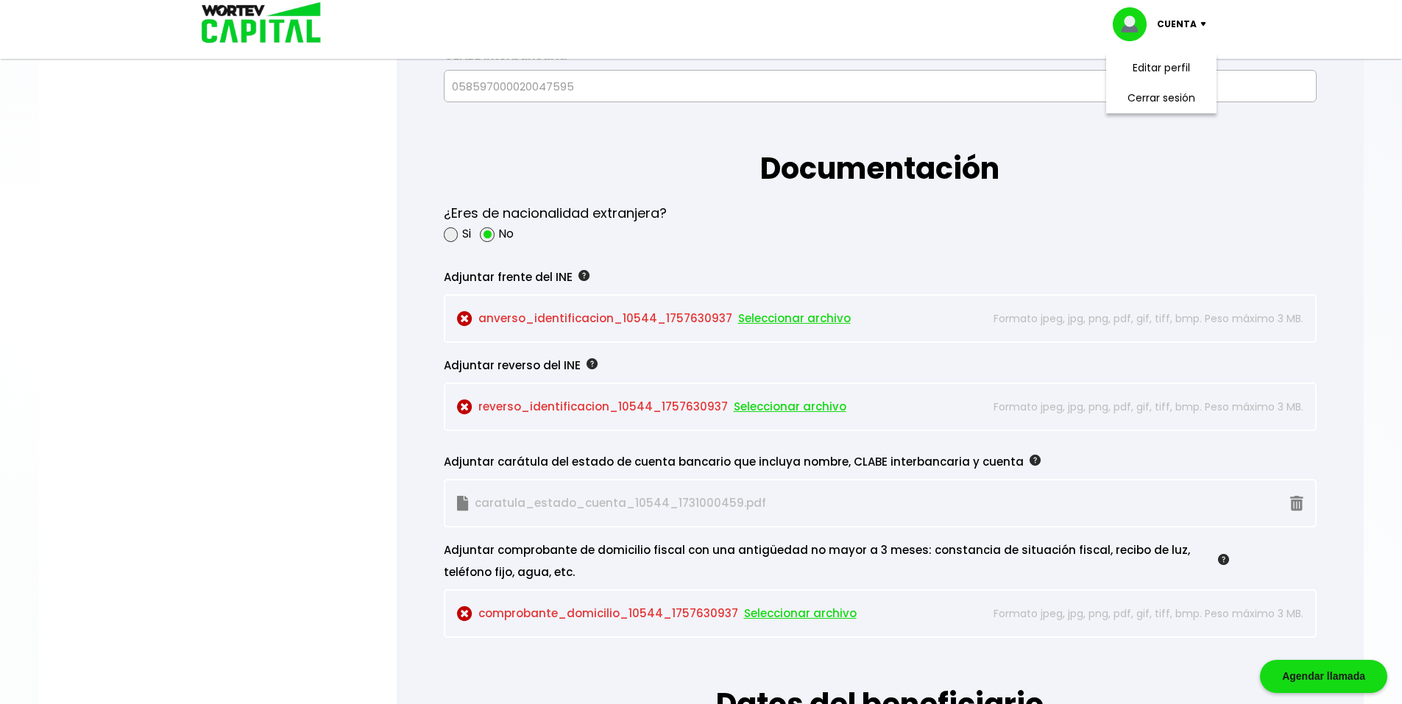
click at [1258, 221] on div "¿Eres de nacionalidad extranjera? Si No" at bounding box center [880, 223] width 873 height 64
click at [818, 317] on span "Seleccionar archivo" at bounding box center [794, 319] width 113 height 22
click at [779, 411] on span "Seleccionar archivo" at bounding box center [790, 407] width 113 height 22
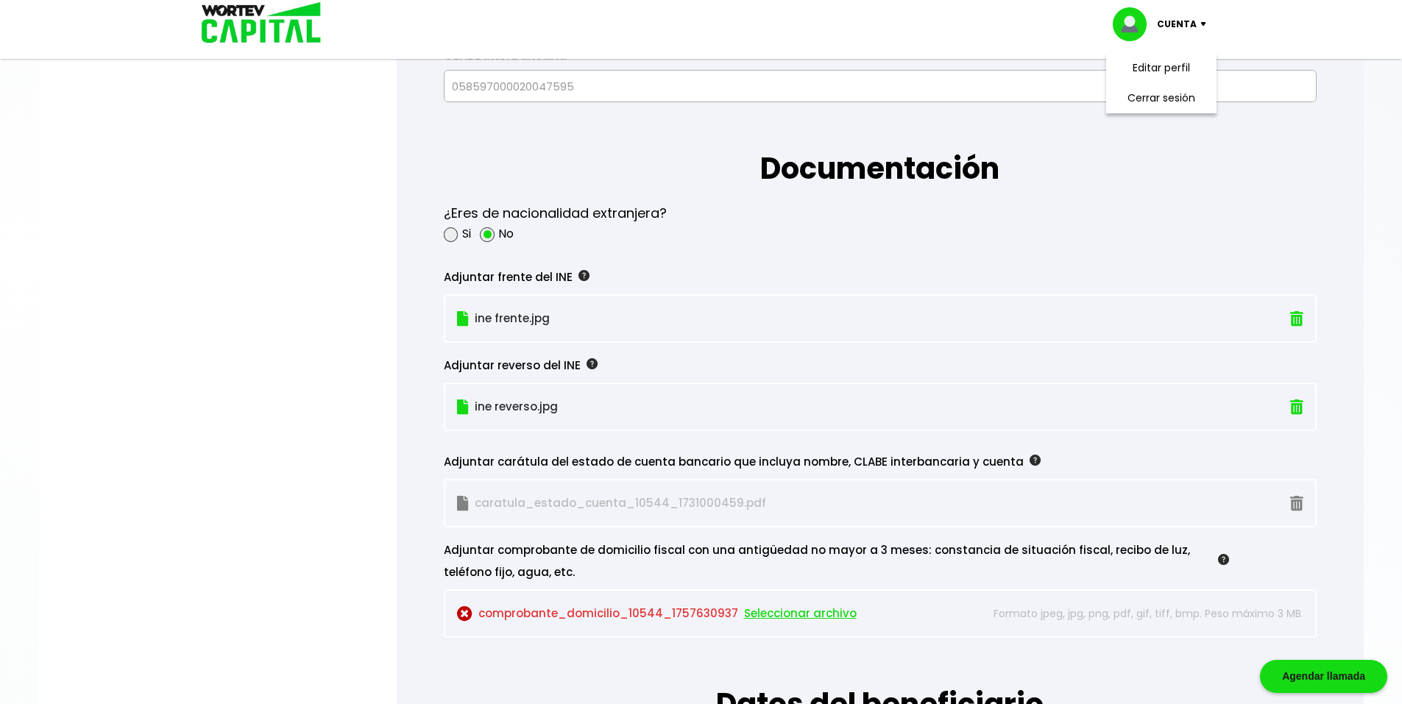
scroll to position [1378, 0]
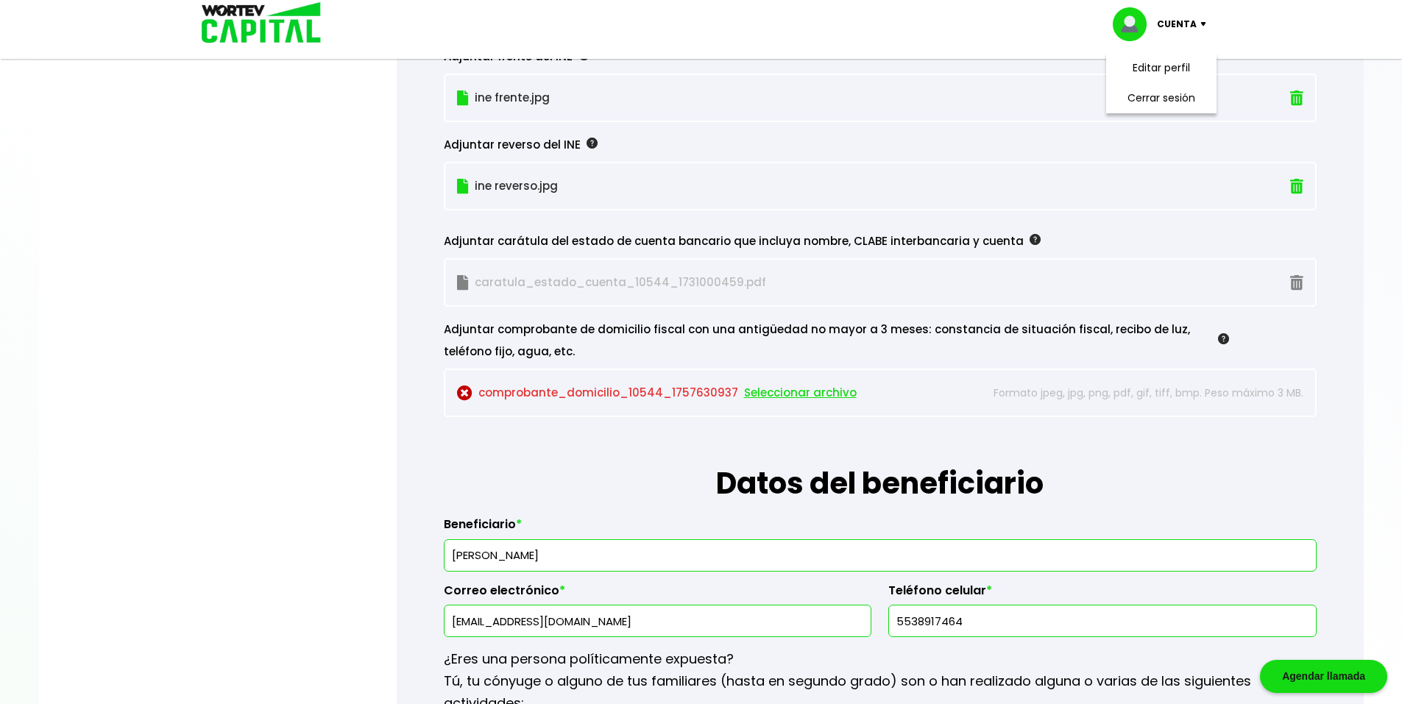
click at [801, 389] on span "Seleccionar archivo" at bounding box center [800, 393] width 113 height 22
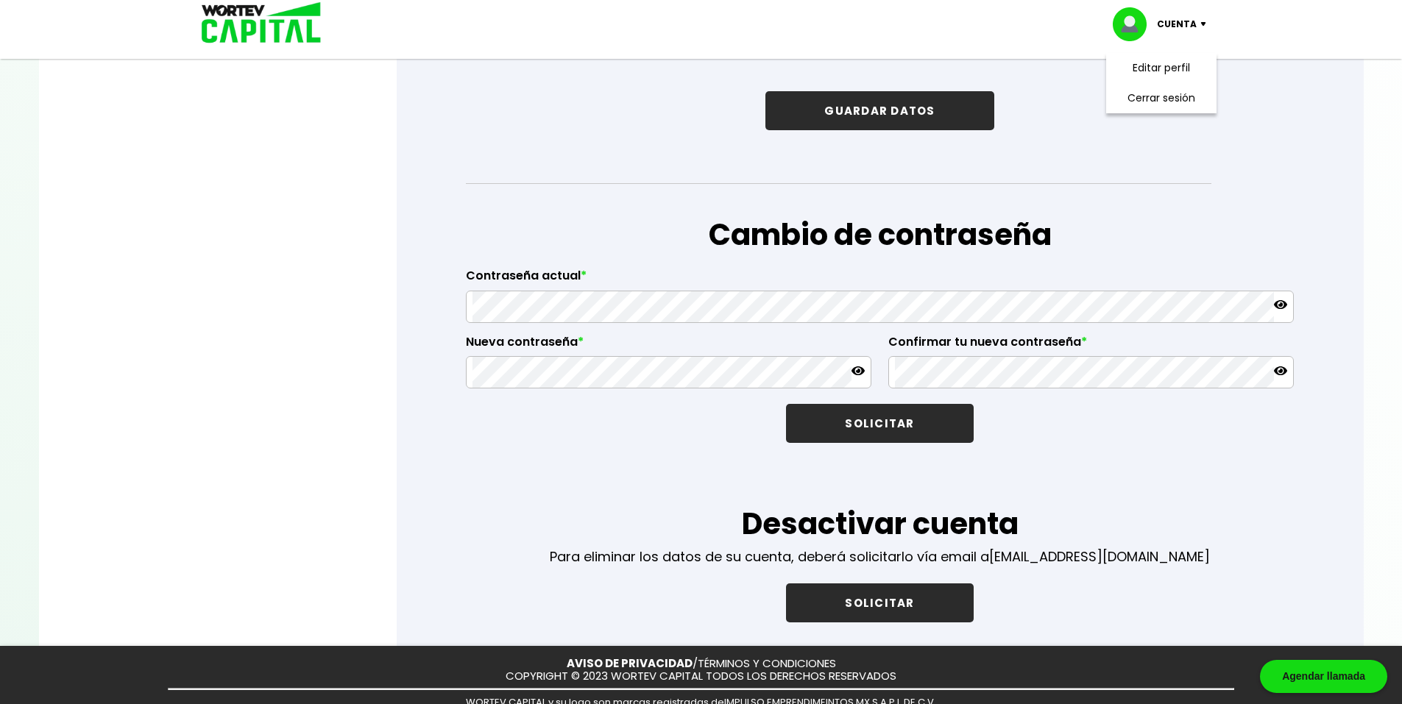
scroll to position [2023, 0]
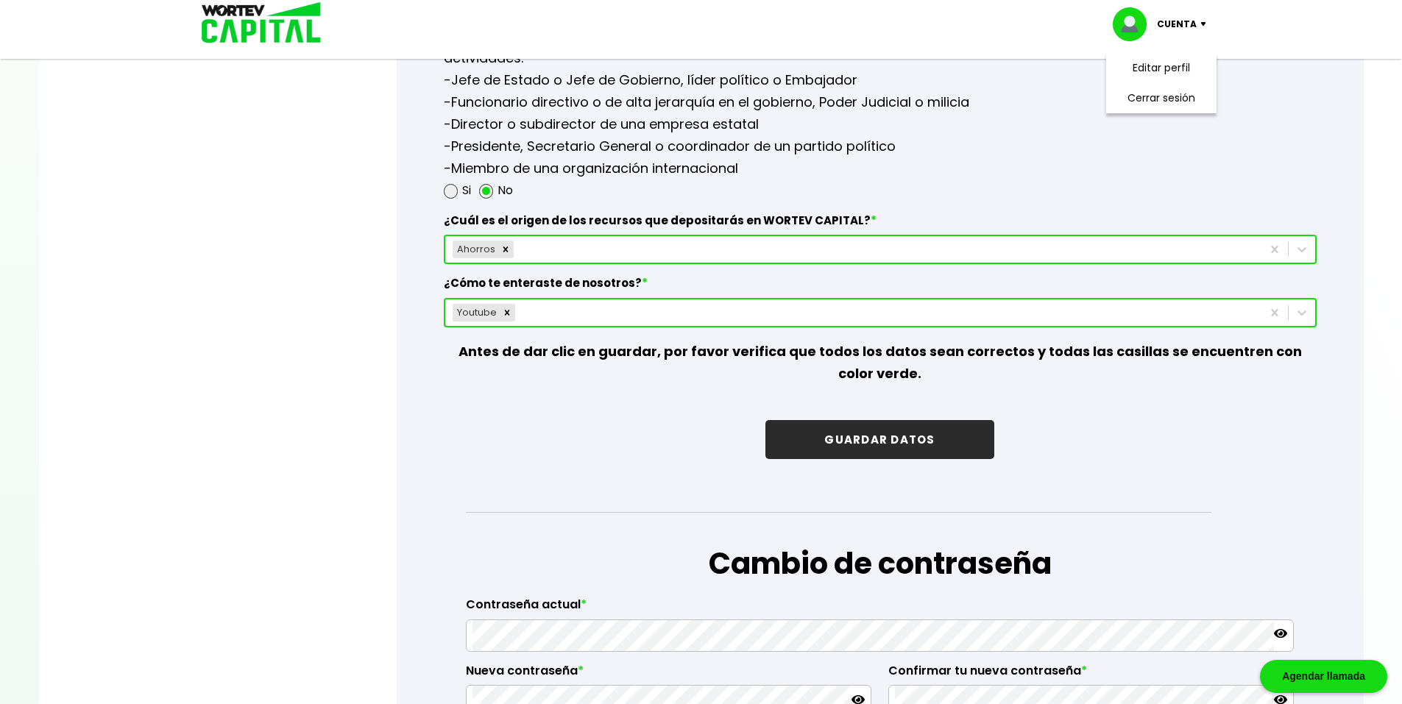
drag, startPoint x: 858, startPoint y: 404, endPoint x: 1105, endPoint y: 248, distance: 292.4
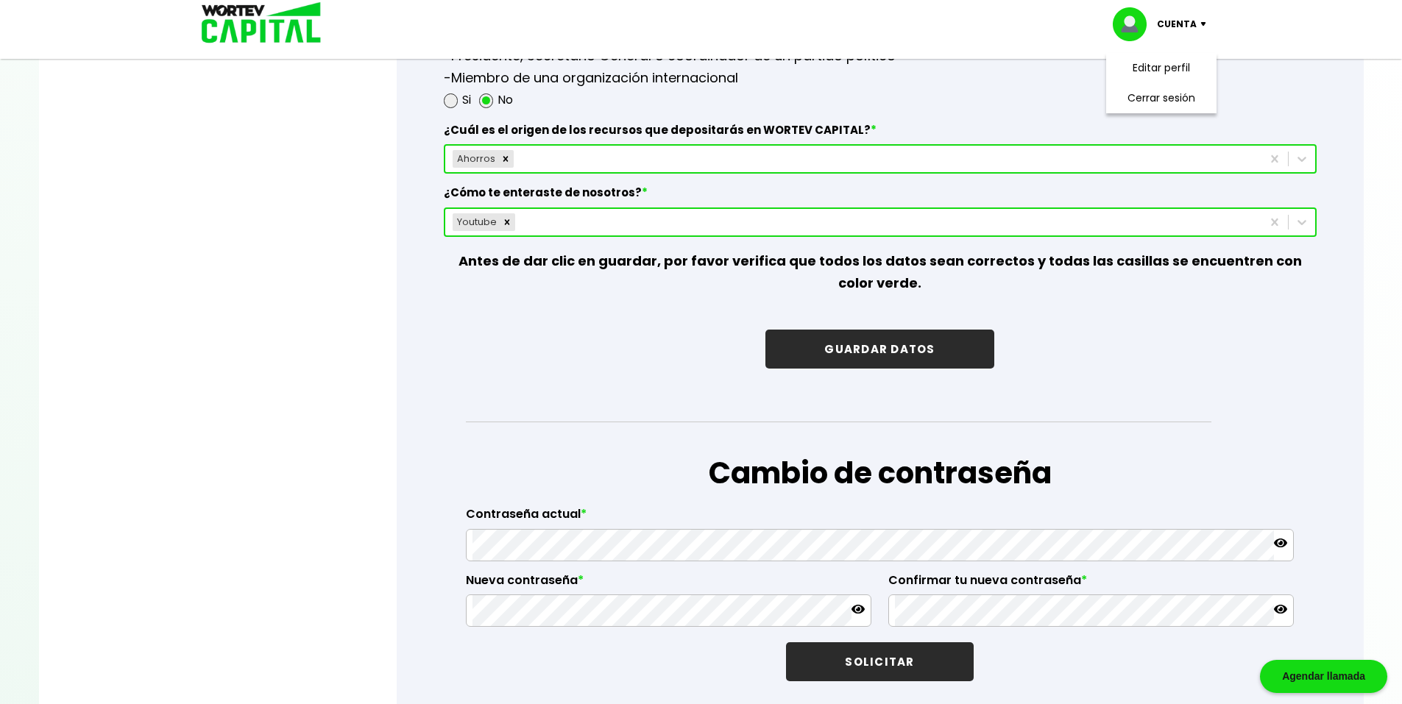
scroll to position [2040, 0]
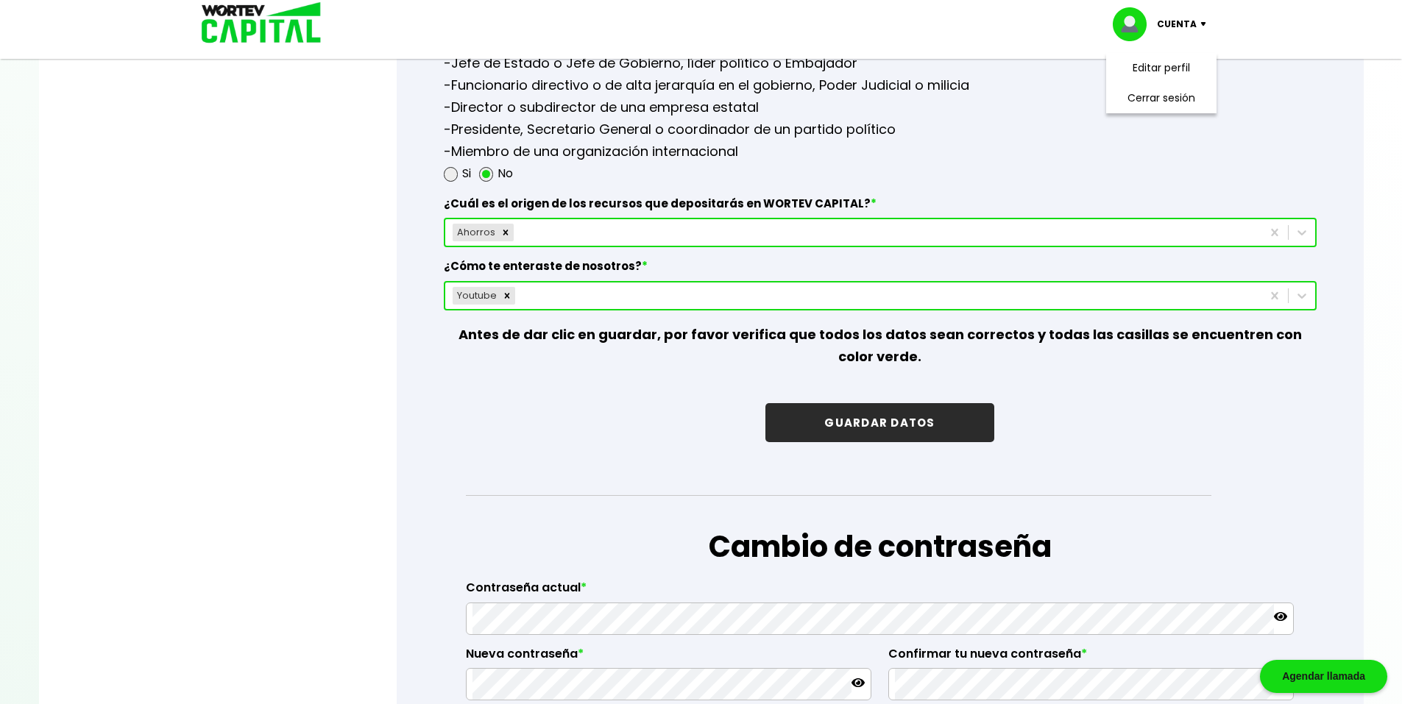
click at [854, 425] on button "GUARDAR DATOS" at bounding box center [879, 422] width 228 height 39
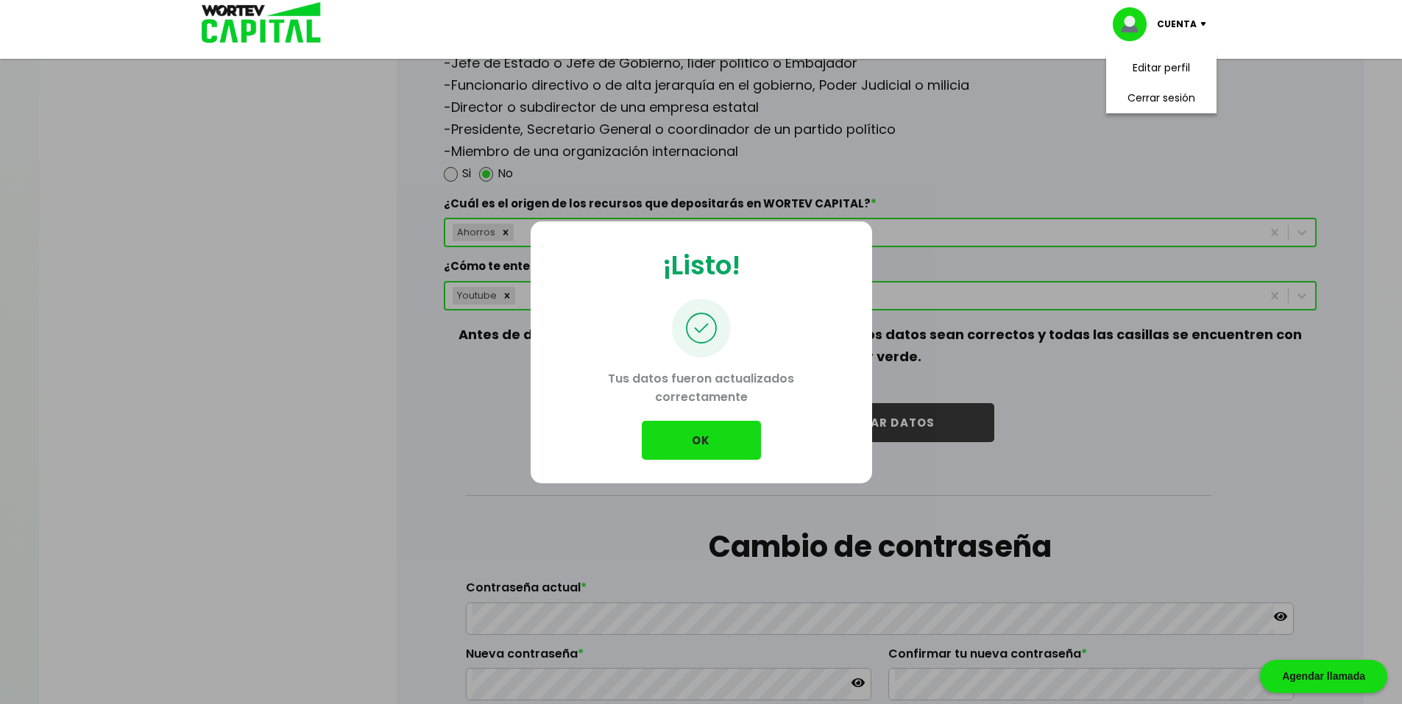
click at [698, 448] on button "OK" at bounding box center [701, 440] width 119 height 39
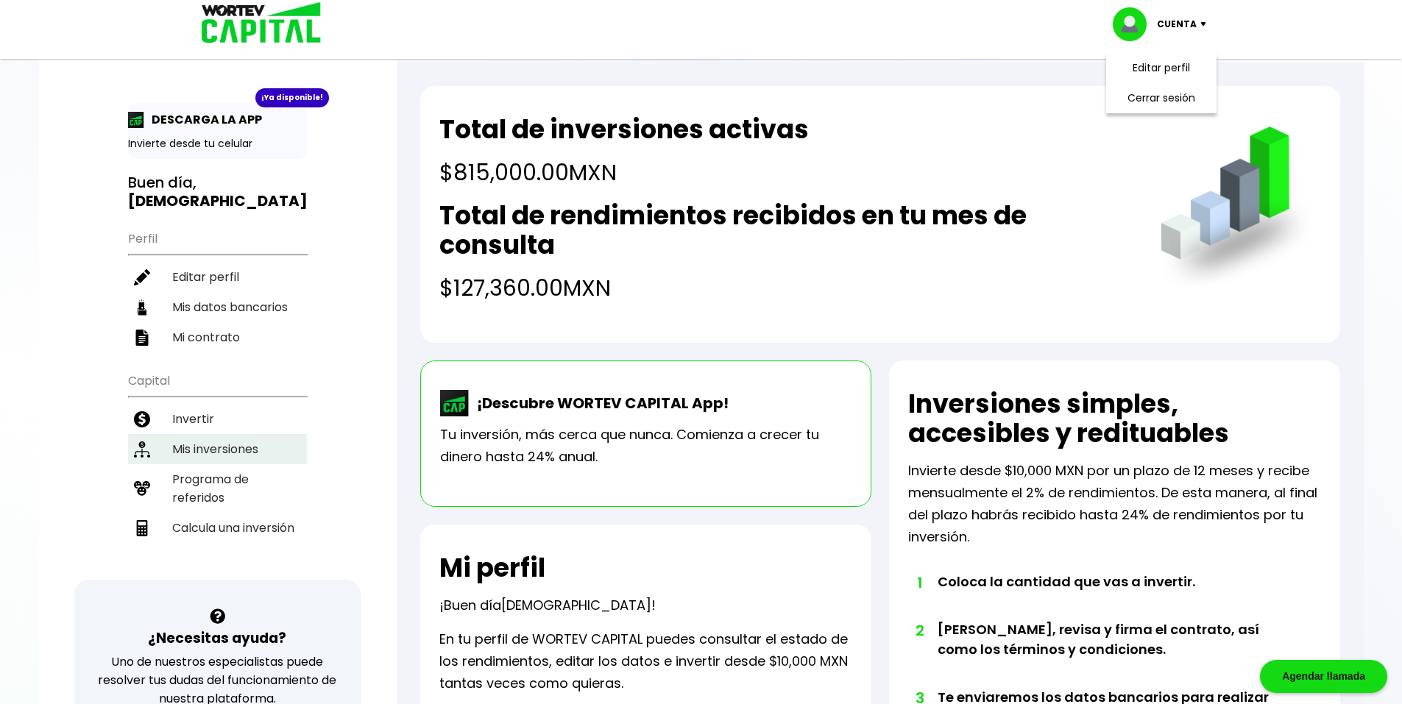
click at [221, 434] on li "Mis inversiones" at bounding box center [217, 449] width 179 height 30
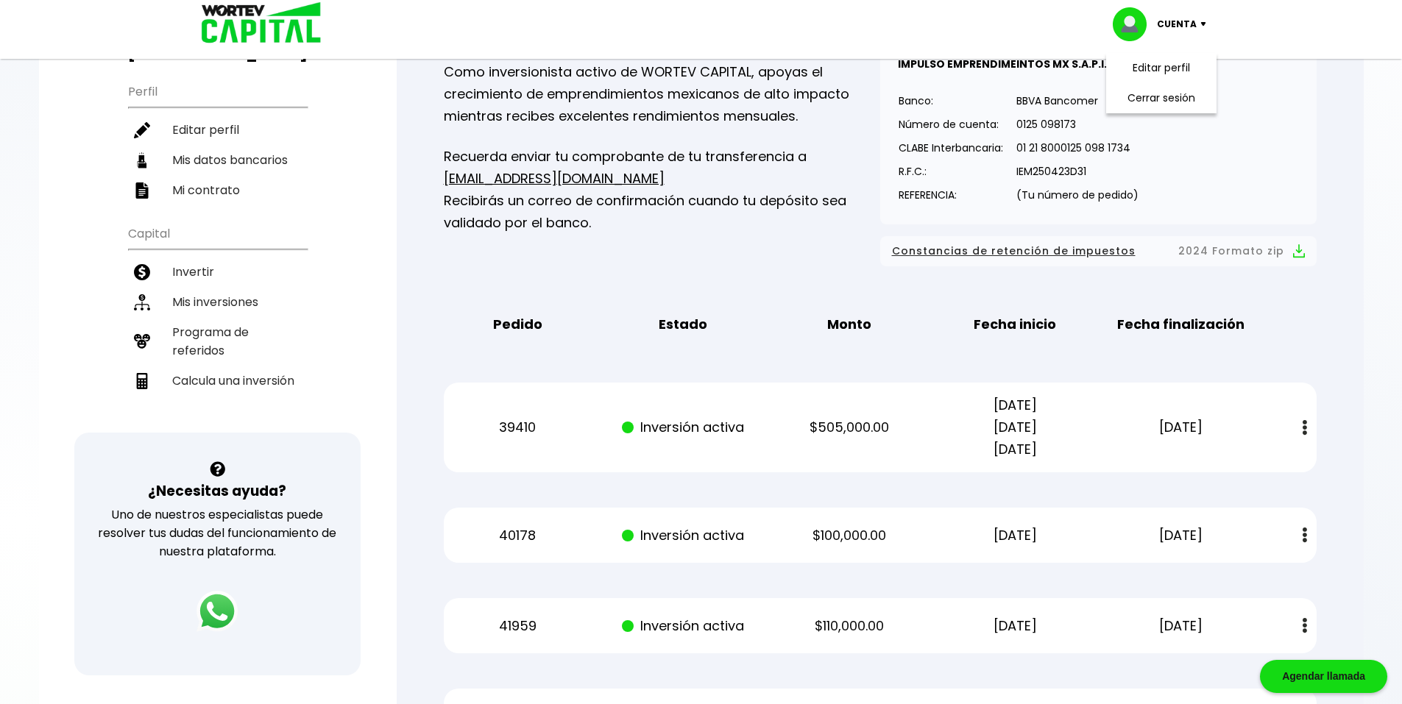
scroll to position [221, 0]
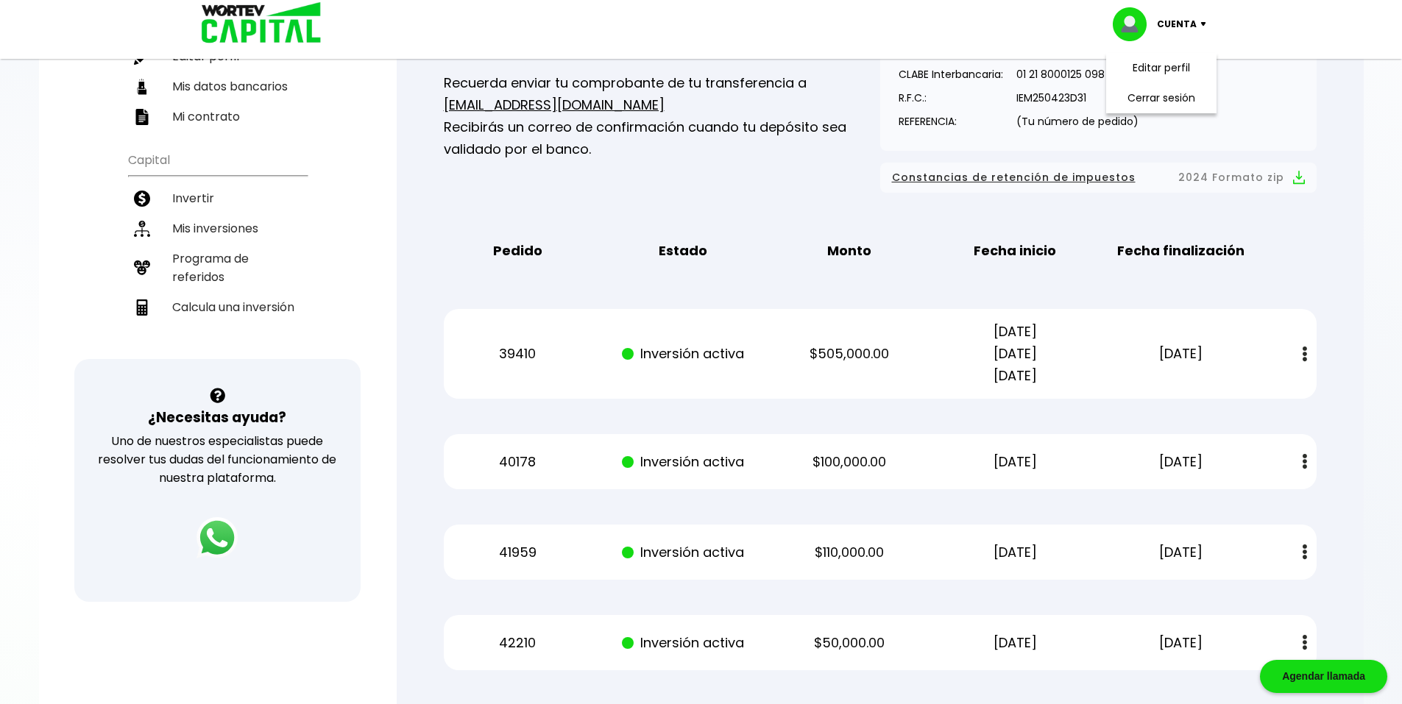
click at [1249, 188] on div "Constancias de retención de impuestos 2024 Formato zip" at bounding box center [1098, 178] width 436 height 30
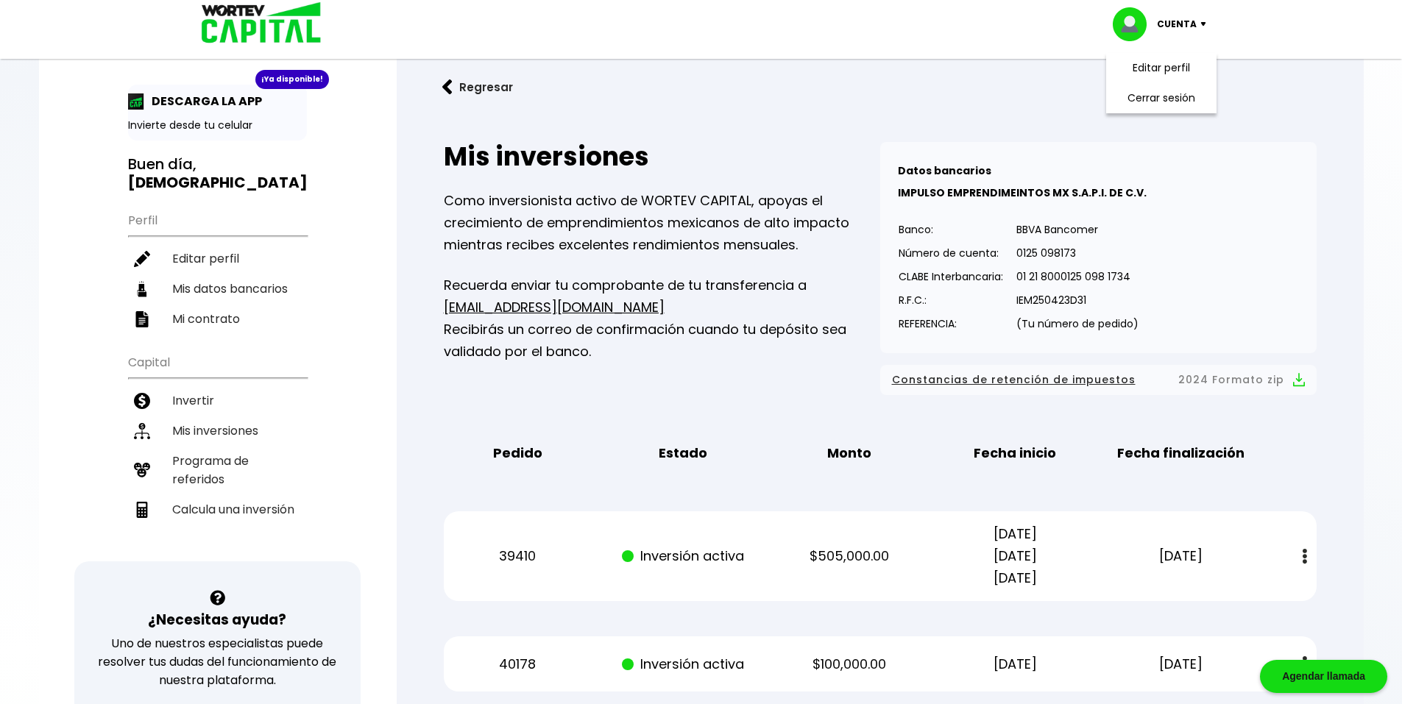
scroll to position [0, 0]
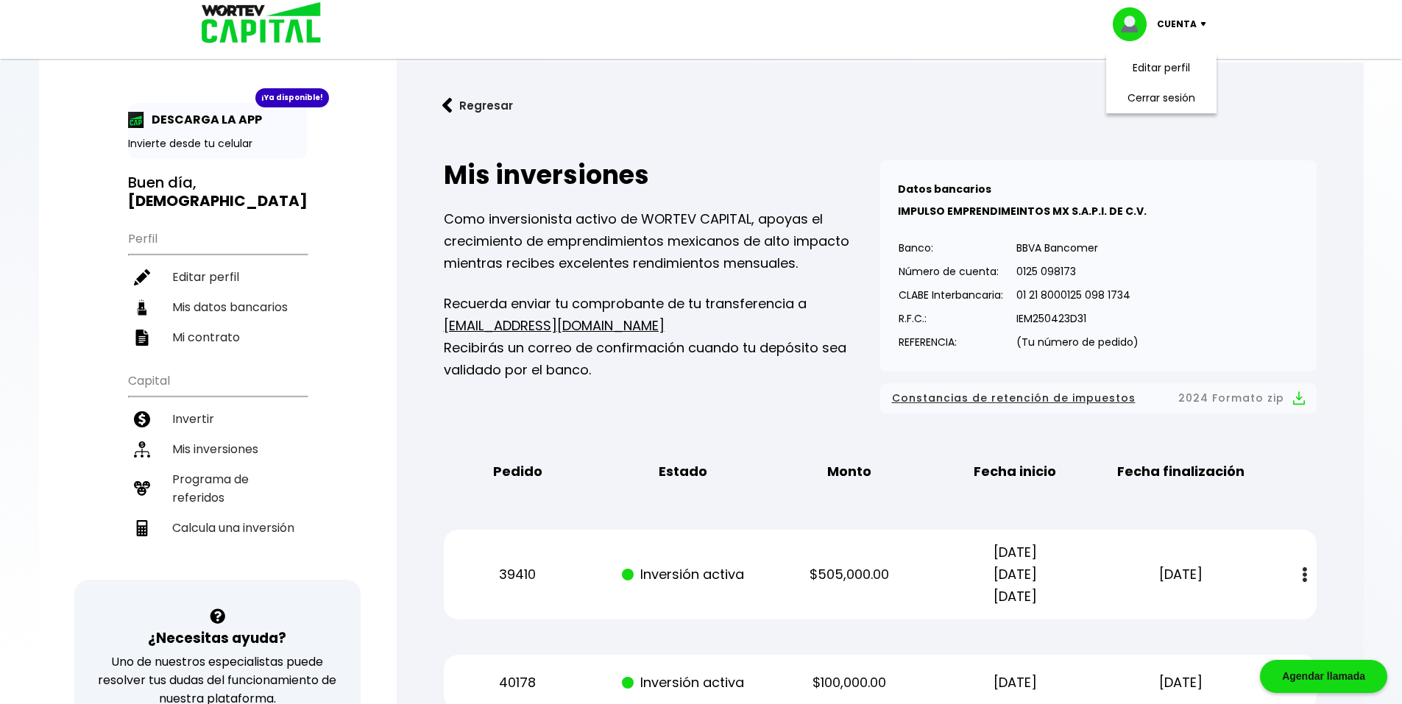
drag, startPoint x: 1191, startPoint y: 17, endPoint x: 1286, endPoint y: 121, distance: 140.7
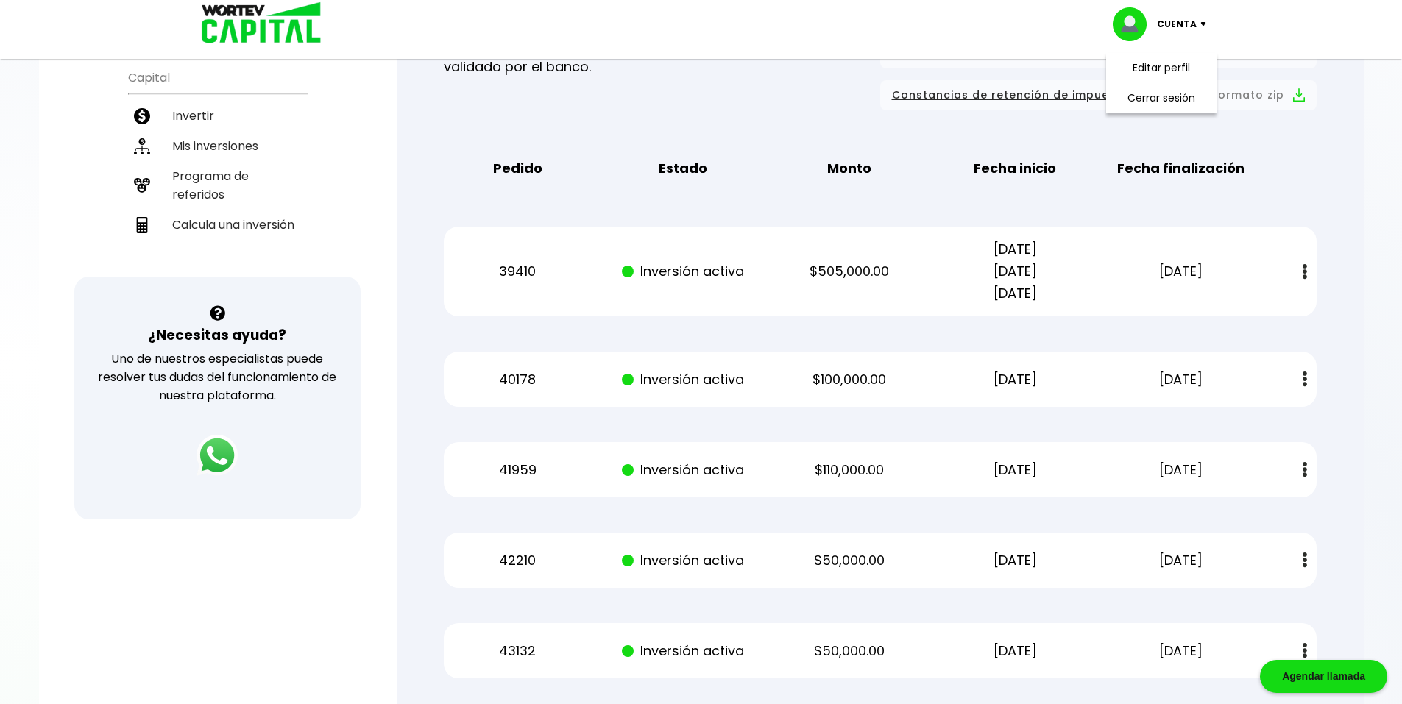
scroll to position [377, 0]
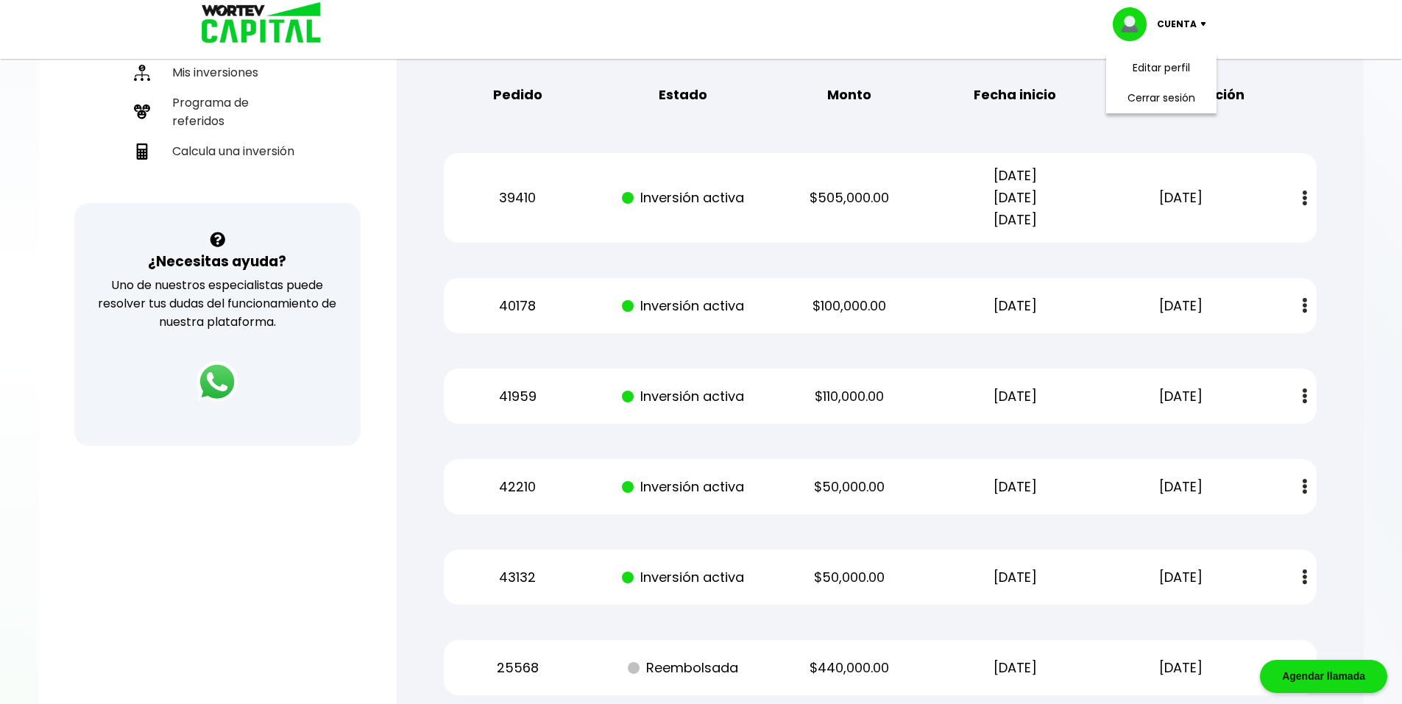
click at [1364, 174] on div at bounding box center [701, 352] width 1402 height 704
click at [1181, 107] on li "Cerrar sesión" at bounding box center [1161, 98] width 118 height 30
